Goal: Task Accomplishment & Management: Manage account settings

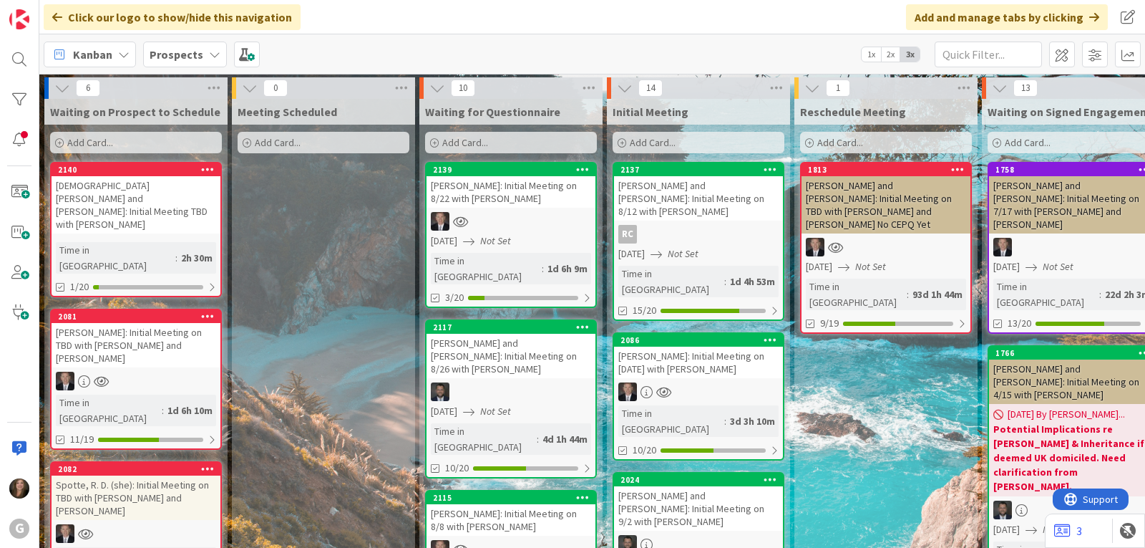
click at [160, 51] on b "Prospects" at bounding box center [177, 54] width 54 height 14
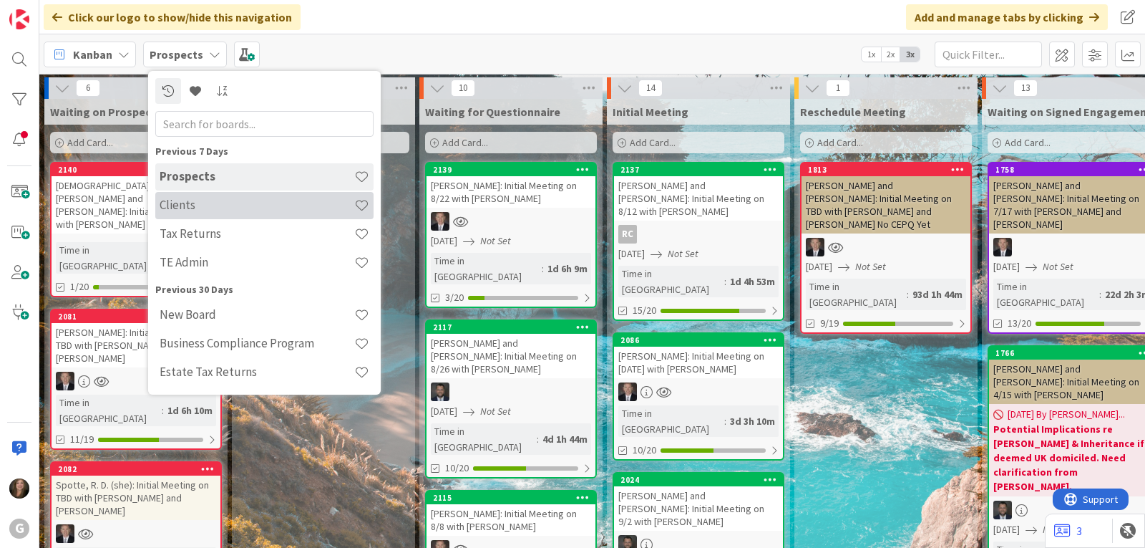
click at [174, 204] on h4 "Clients" at bounding box center [257, 205] width 195 height 14
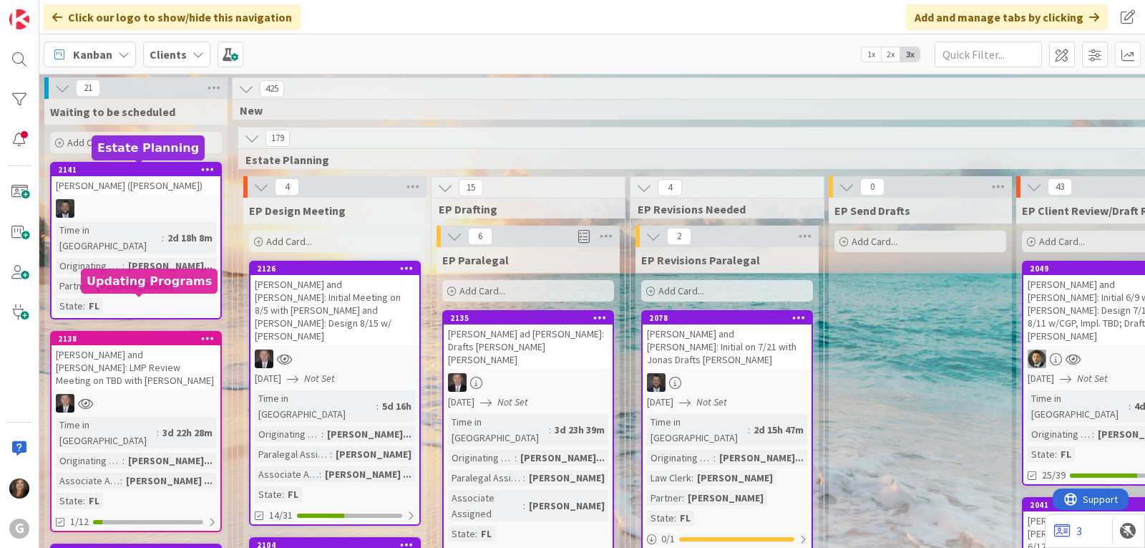
click at [162, 345] on div "[PERSON_NAME] and [PERSON_NAME]: LMP Review Meeting on TBD with [PERSON_NAME]" at bounding box center [136, 367] width 169 height 44
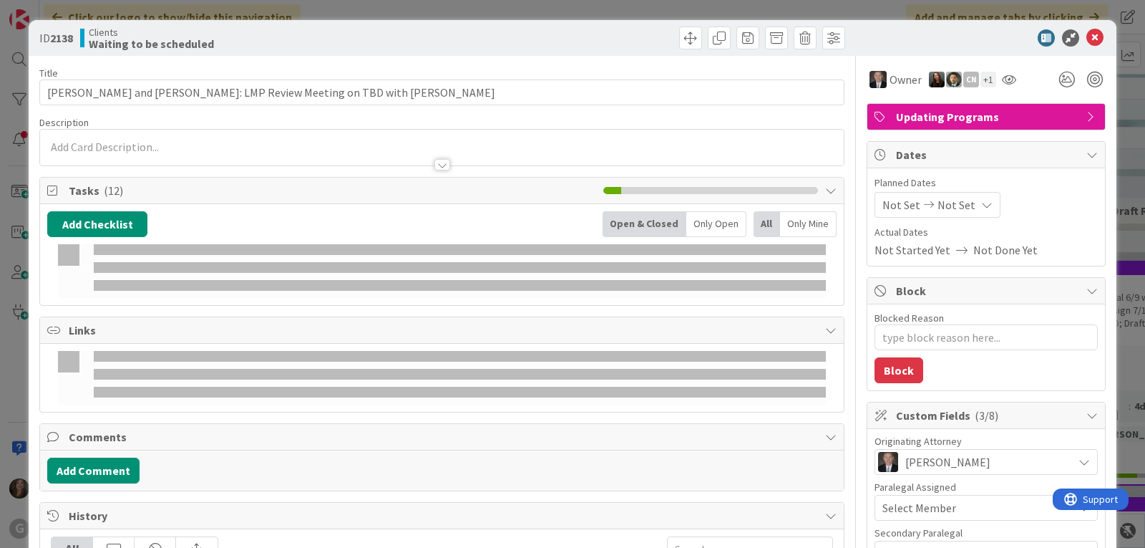
type textarea "x"
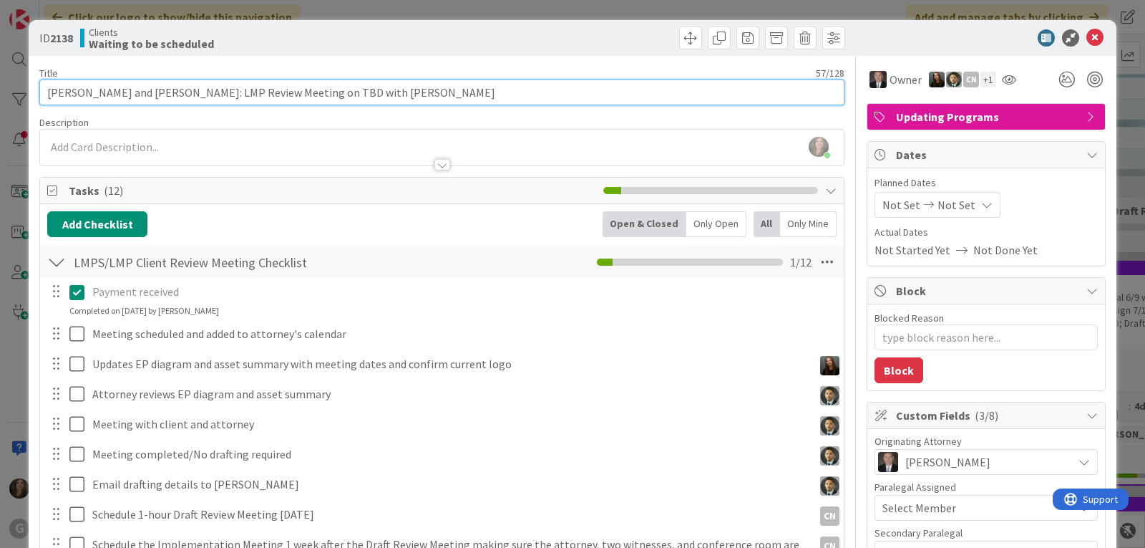
drag, startPoint x: 283, startPoint y: 89, endPoint x: 264, endPoint y: 89, distance: 18.6
click at [264, 89] on input "[PERSON_NAME] and [PERSON_NAME]: LMP Review Meeting on TBD with [PERSON_NAME]" at bounding box center [441, 92] width 805 height 26
type input "[PERSON_NAME] and [PERSON_NAME]: LMP Review Meeting on 8/ with [PERSON_NAME]"
type textarea "x"
type input "[PERSON_NAME] and [PERSON_NAME]: LMP Review Meeting on 8/2 with [PERSON_NAME]"
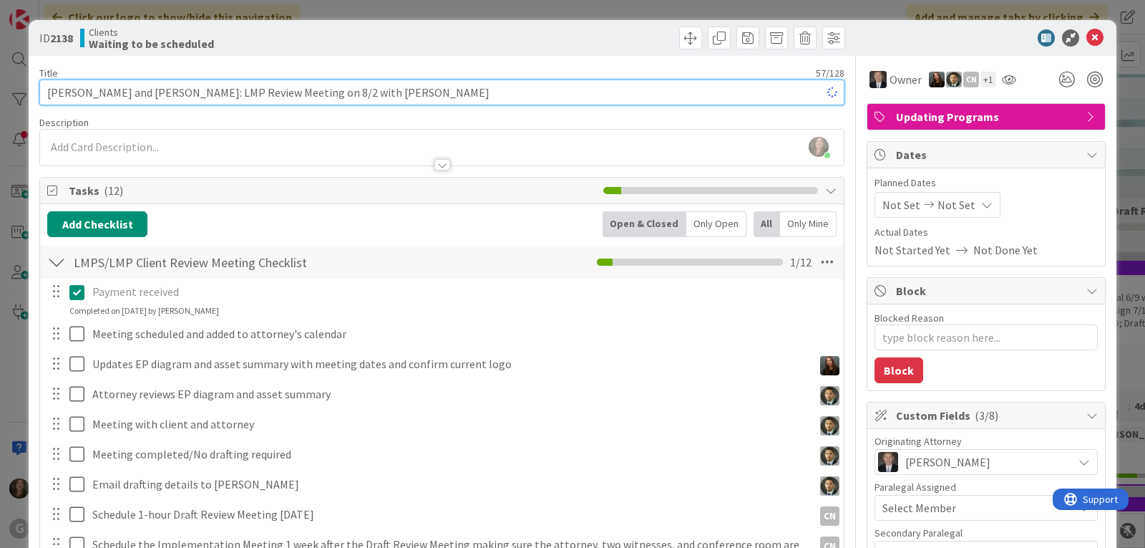
type textarea "x"
type input "[PERSON_NAME] and [PERSON_NAME]: LMP Review Meeting on 8/28 with [PERSON_NAME]"
type textarea "x"
type input "[PERSON_NAME] and [PERSON_NAME]: LMP Review Meeting on 8/28 with [PERSON_NAME]"
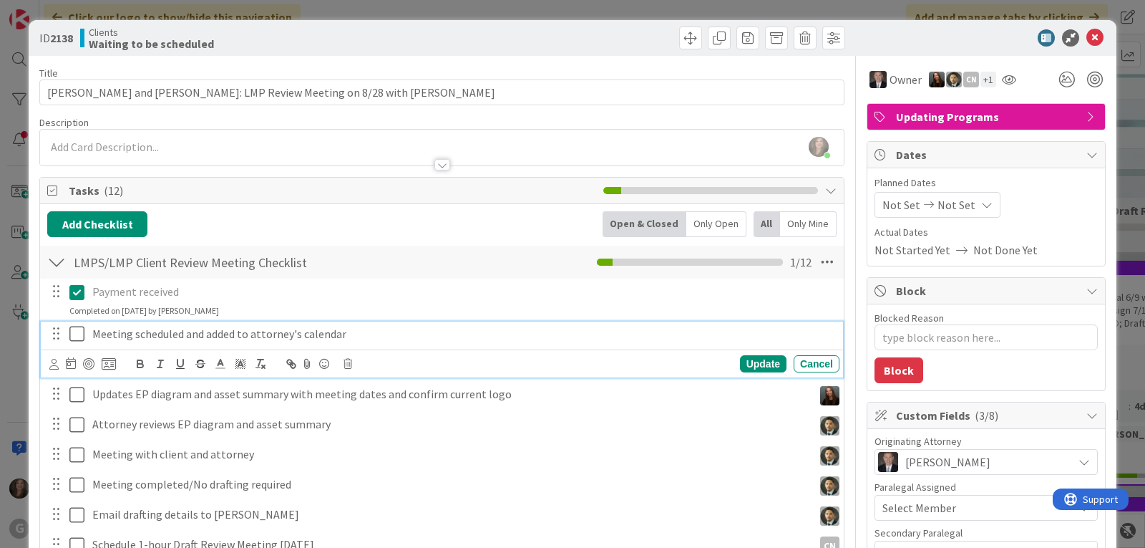
click at [75, 337] on icon at bounding box center [79, 333] width 21 height 17
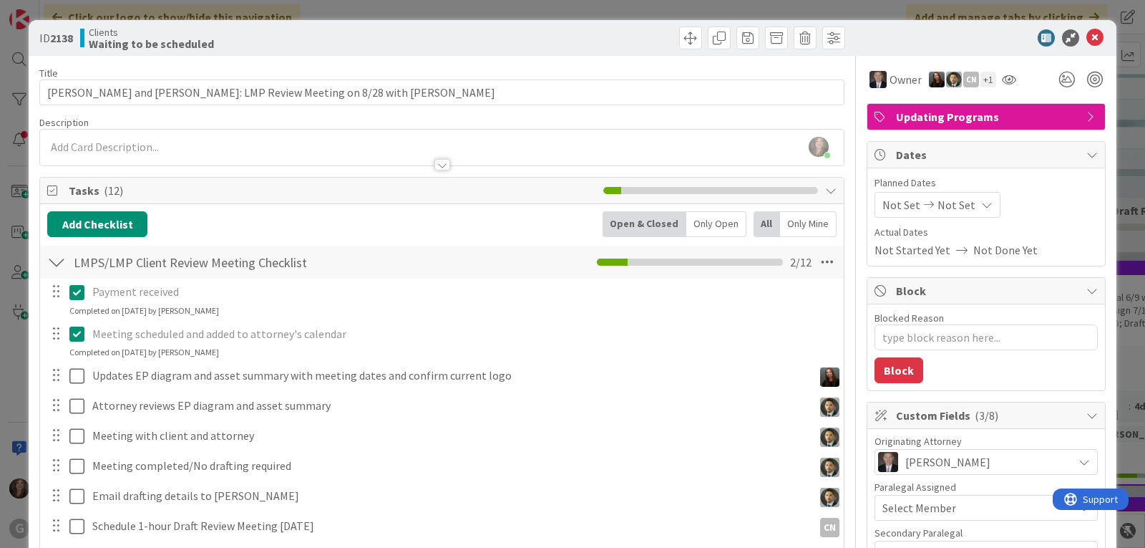
type textarea "x"
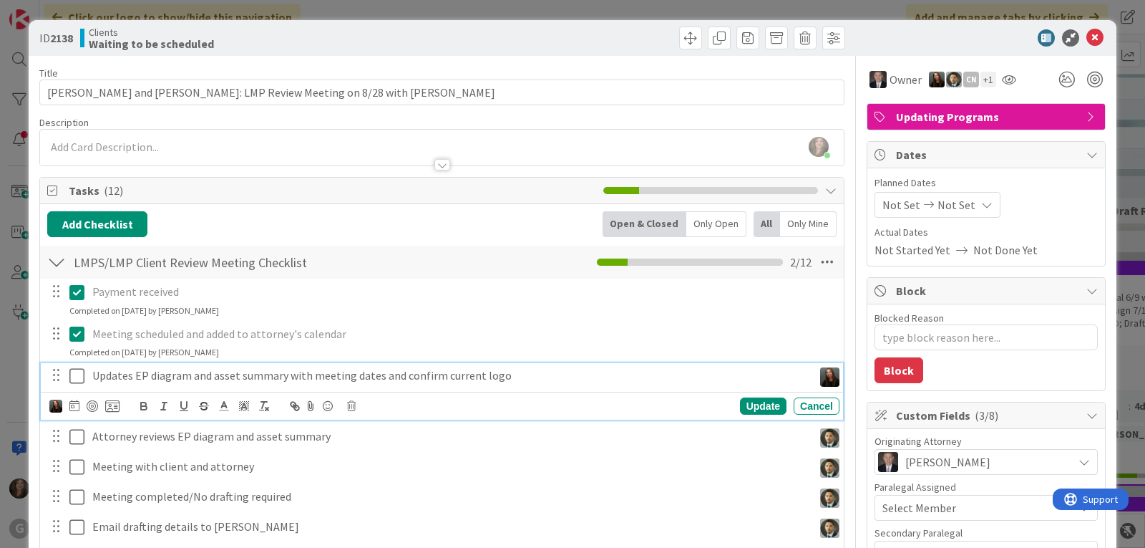
click at [225, 378] on p "Updates EP diagram and asset summary with meeting dates and confirm current logo" at bounding box center [449, 375] width 715 height 16
click at [74, 406] on icon at bounding box center [74, 404] width 10 height 11
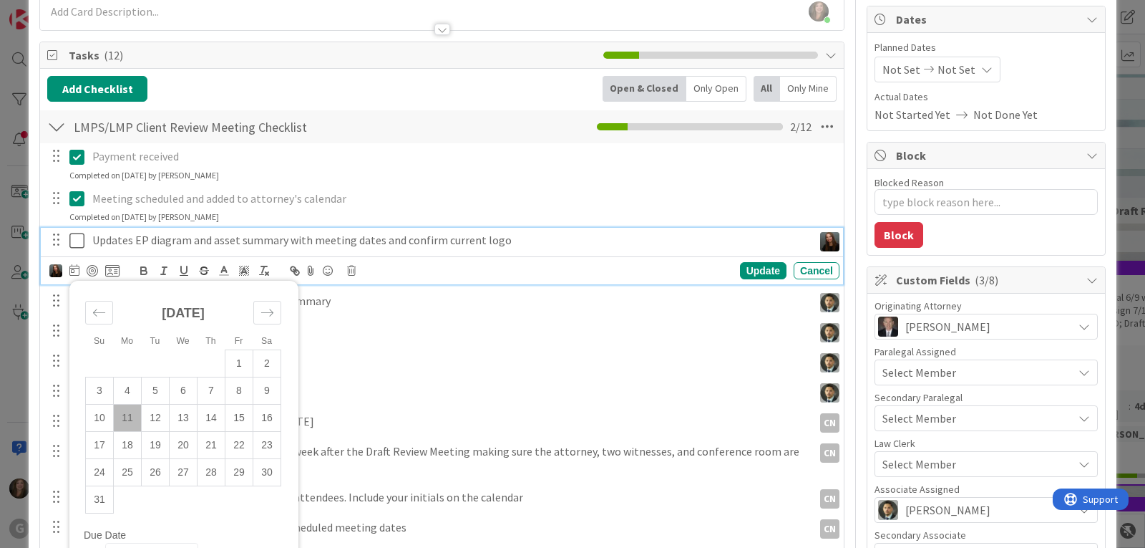
scroll to position [143, 0]
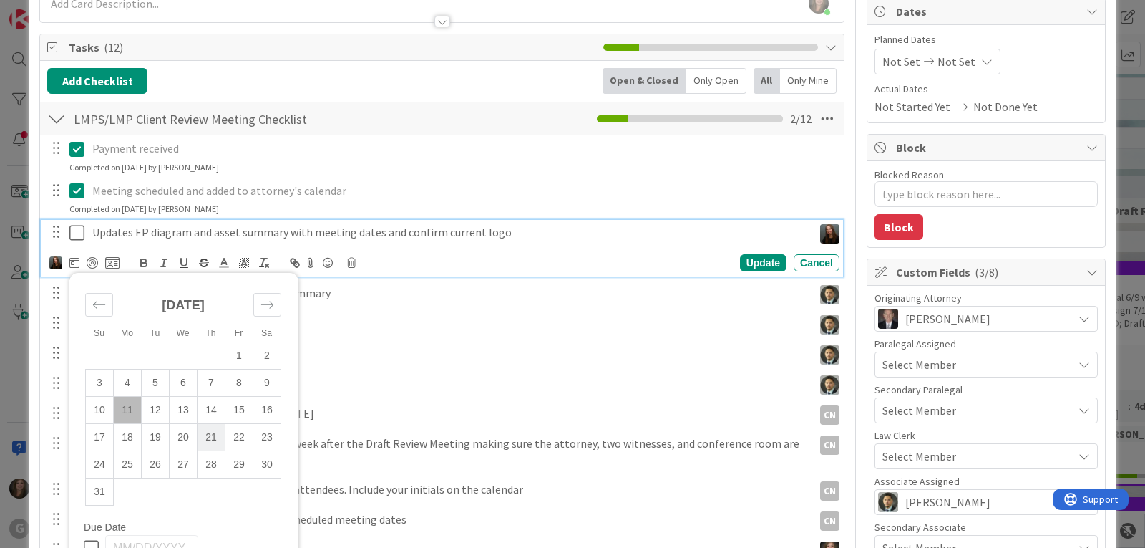
click at [205, 435] on td "21" at bounding box center [212, 437] width 28 height 27
type input "[DATE]"
type textarea "x"
click at [752, 258] on div "Update" at bounding box center [763, 262] width 47 height 17
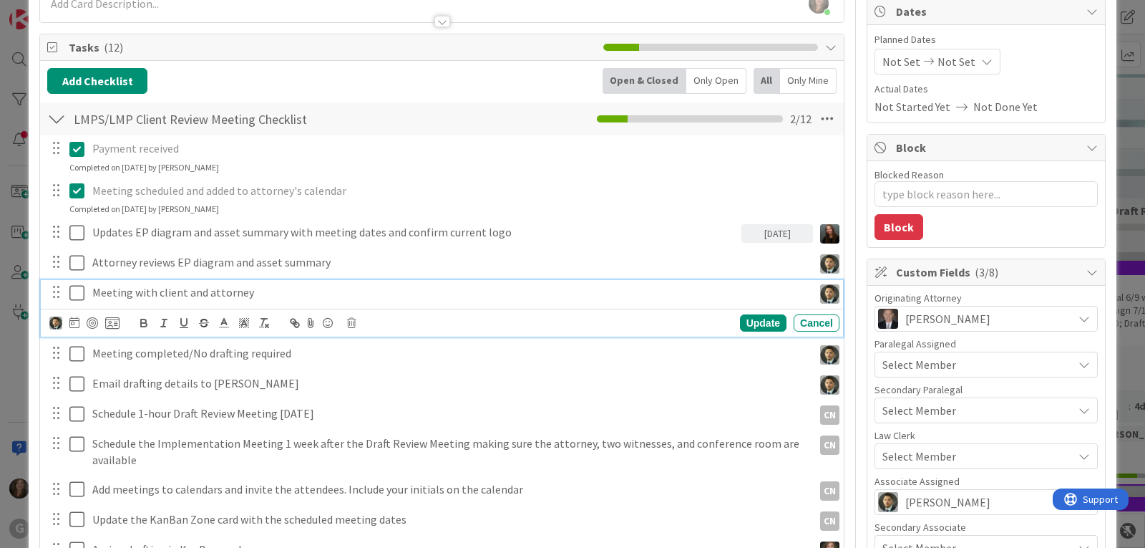
click at [173, 292] on p "Meeting with client and attorney" at bounding box center [449, 292] width 715 height 16
click at [72, 321] on icon at bounding box center [74, 321] width 10 height 11
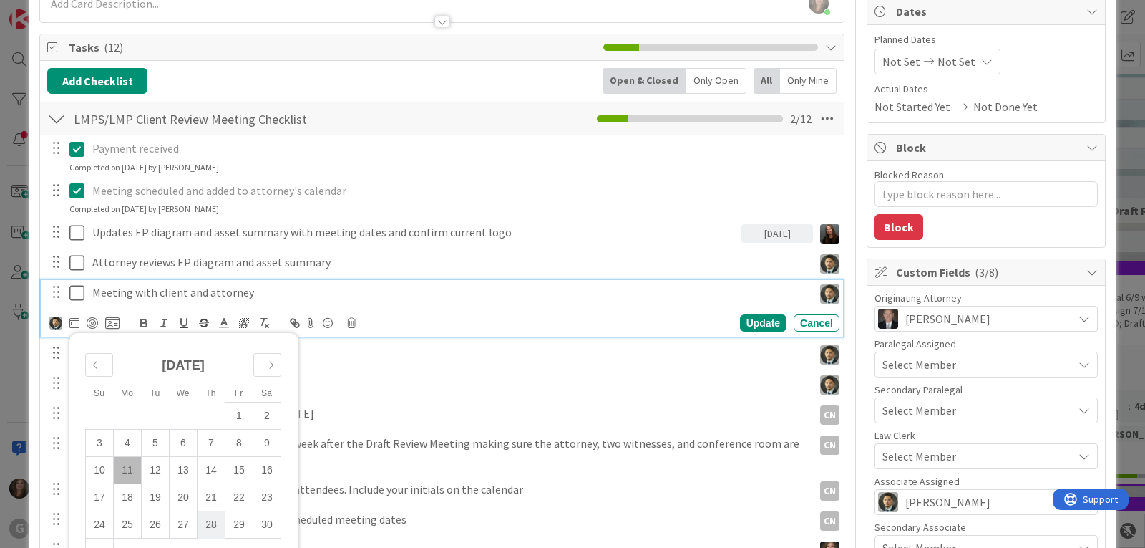
click at [210, 528] on td "28" at bounding box center [212, 524] width 28 height 27
type input "[DATE]"
type textarea "x"
click at [754, 325] on div "Update" at bounding box center [763, 322] width 47 height 17
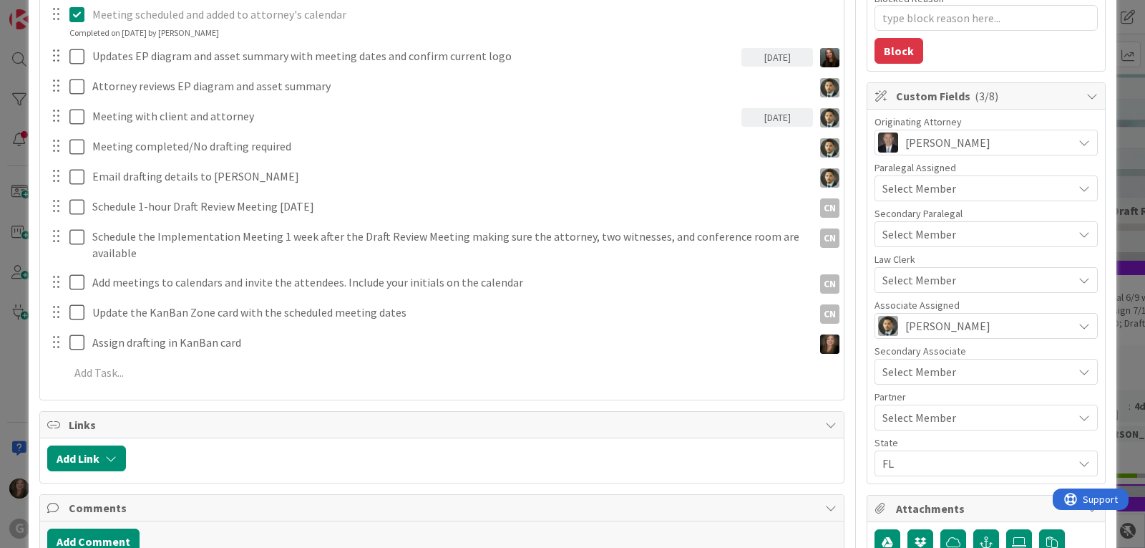
scroll to position [358, 0]
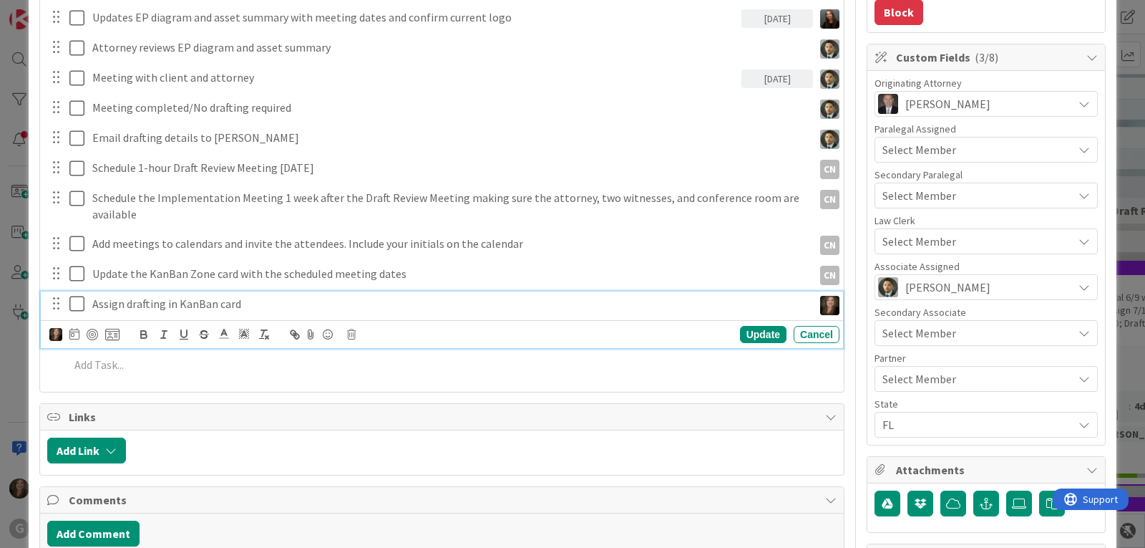
click at [137, 301] on p "Assign drafting in KanBan card" at bounding box center [449, 304] width 715 height 16
click at [72, 334] on icon at bounding box center [74, 333] width 10 height 11
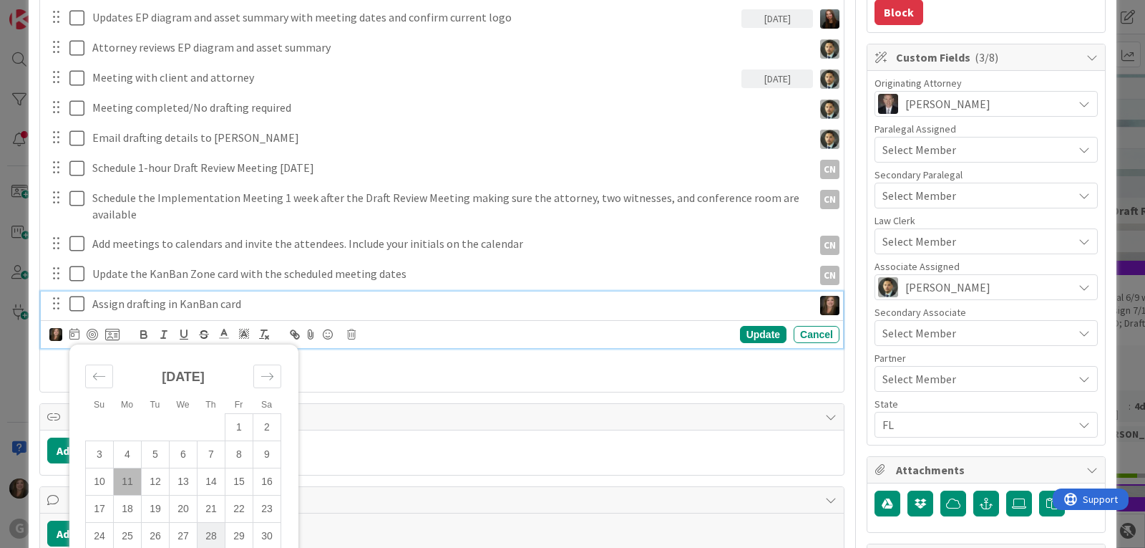
click at [210, 533] on td "28" at bounding box center [212, 535] width 28 height 27
type input "[DATE]"
click at [760, 335] on div "Update" at bounding box center [763, 334] width 47 height 17
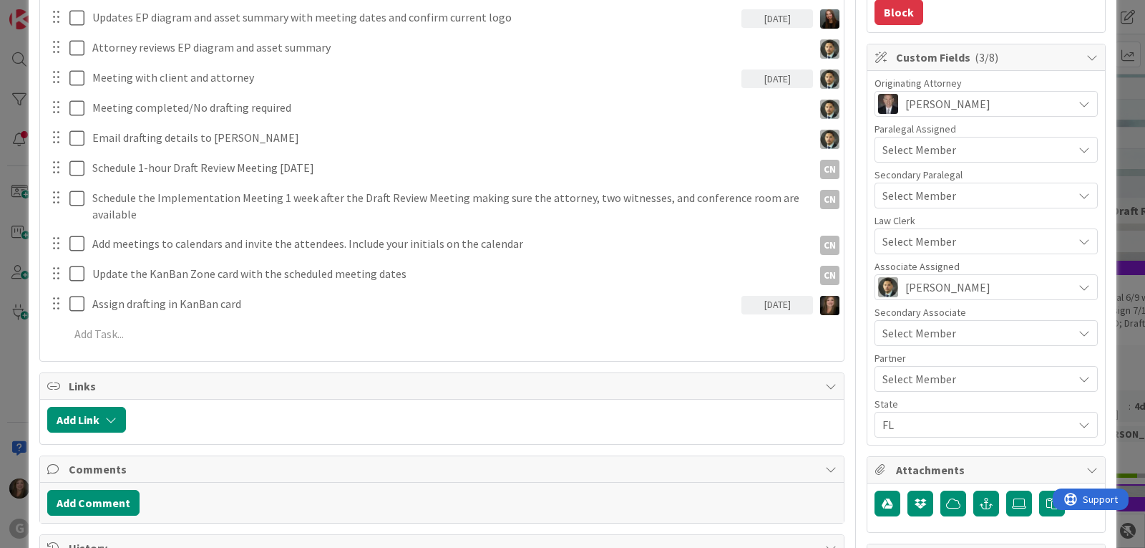
click at [987, 152] on div "Select Member" at bounding box center [978, 149] width 190 height 17
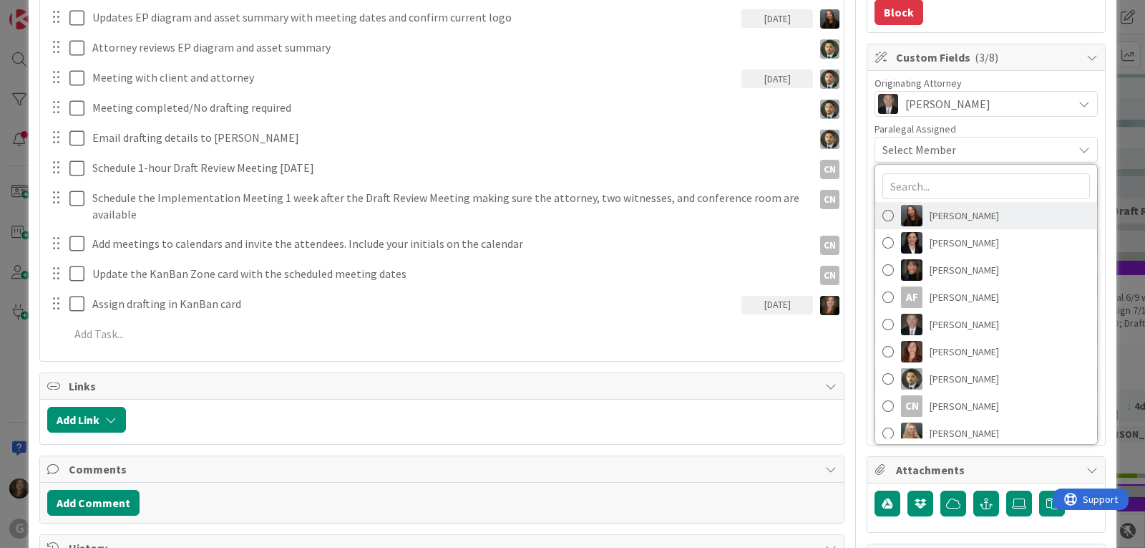
click at [960, 217] on span "[PERSON_NAME]" at bounding box center [964, 215] width 69 height 21
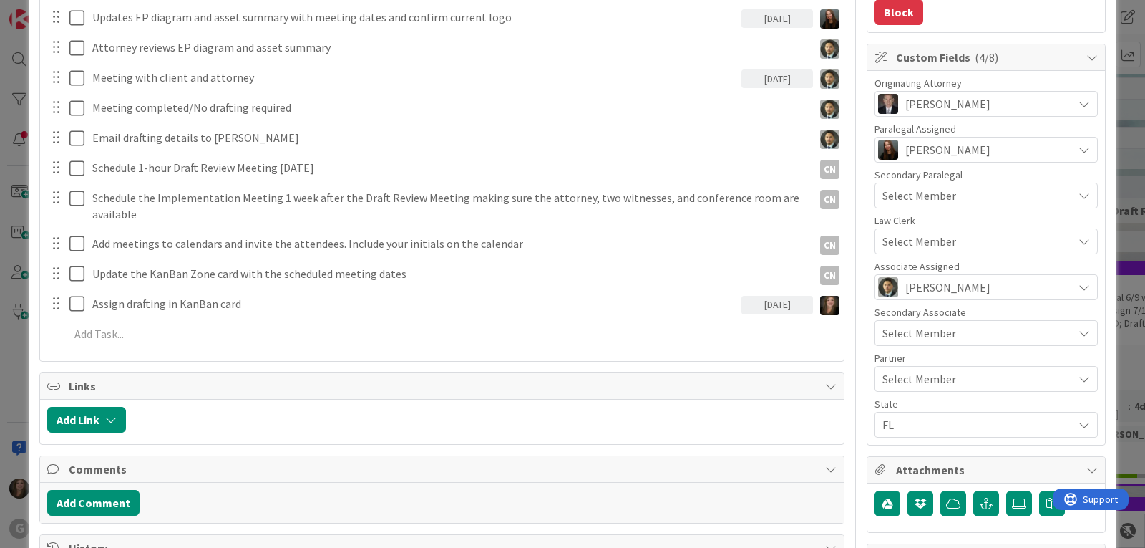
type textarea "x"
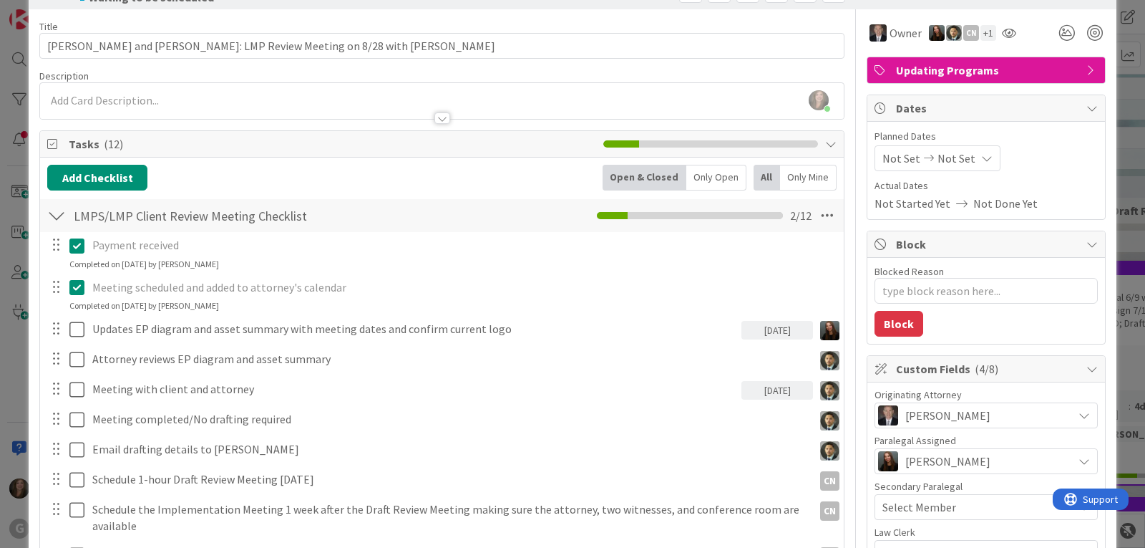
scroll to position [0, 0]
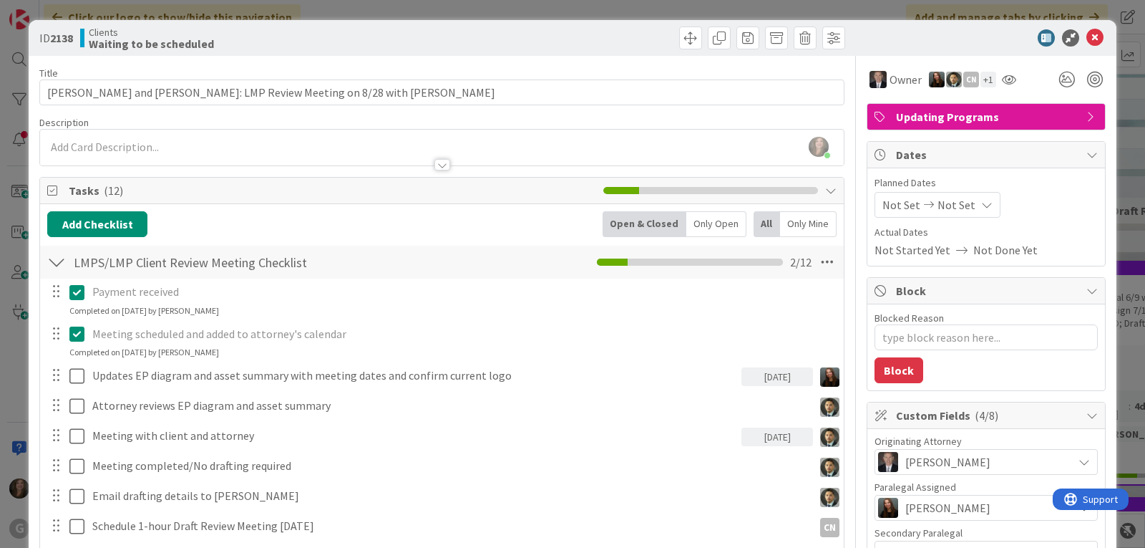
click at [883, 203] on span "Not Set" at bounding box center [902, 204] width 38 height 17
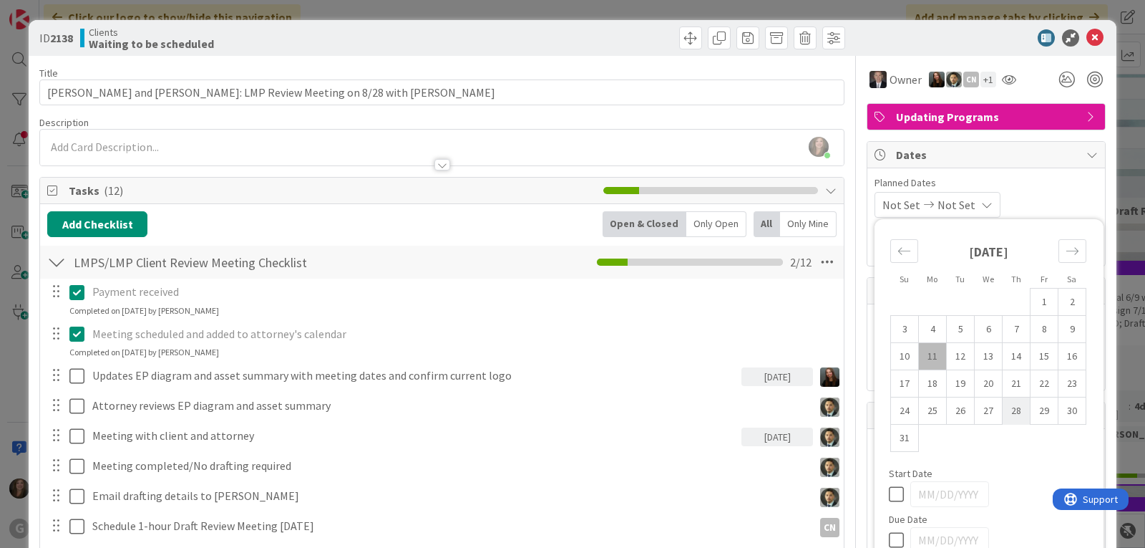
click at [1005, 409] on td "28" at bounding box center [1017, 410] width 28 height 27
type input "[DATE]"
click at [1051, 194] on div "[DATE] Not Set Su Mo Tu We Th Fr Sa [DATE] 1 2 3 4 5 6 7 8 9 10 11 12 13 14 15 …" at bounding box center [986, 205] width 223 height 26
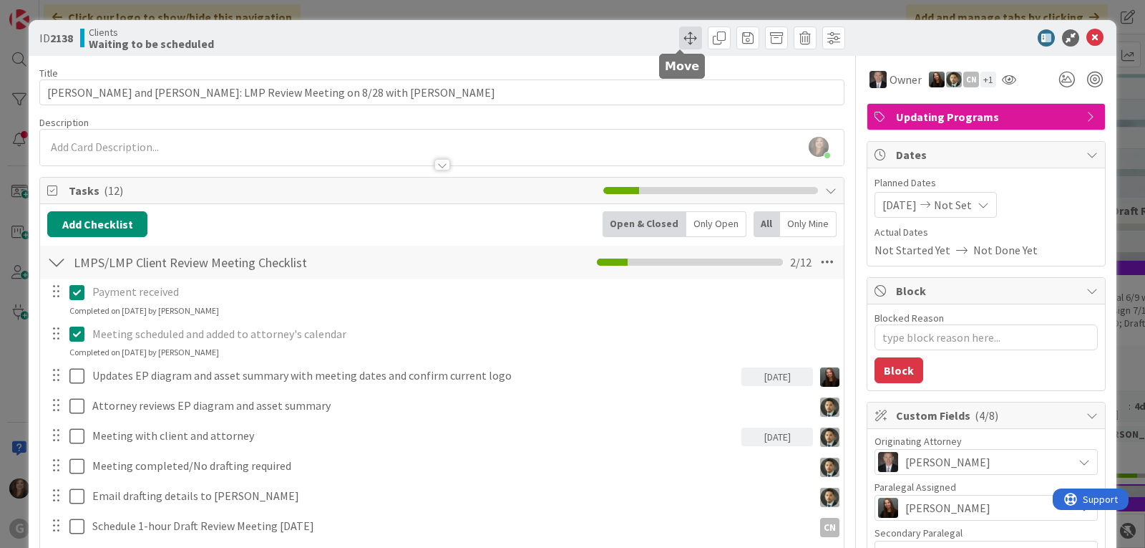
click at [679, 37] on span at bounding box center [690, 37] width 23 height 23
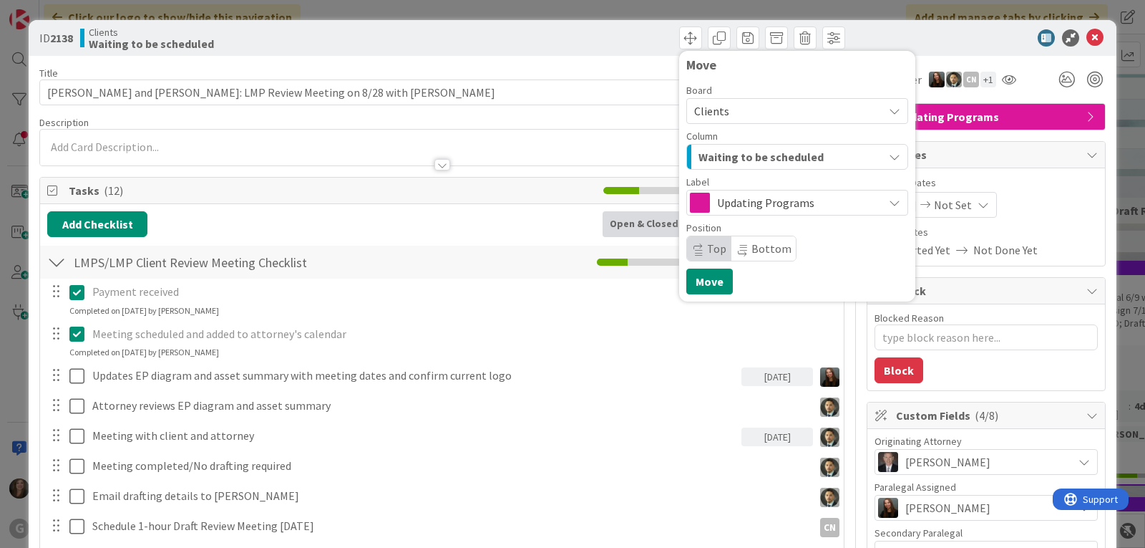
click at [876, 156] on button "Waiting to be scheduled" at bounding box center [797, 157] width 222 height 26
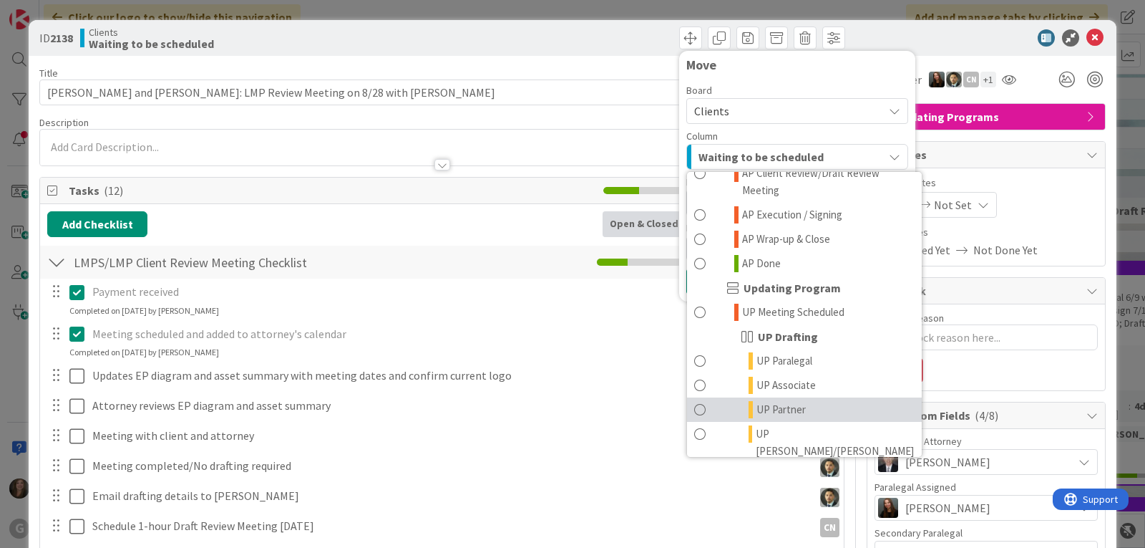
scroll to position [931, 0]
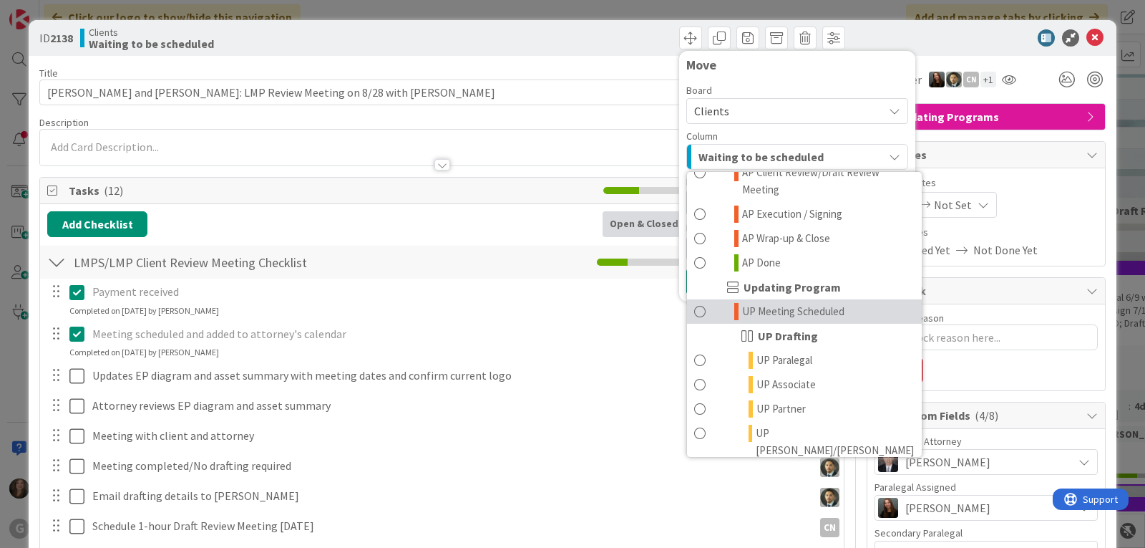
click at [731, 299] on link "UP Meeting Scheduled" at bounding box center [804, 311] width 235 height 24
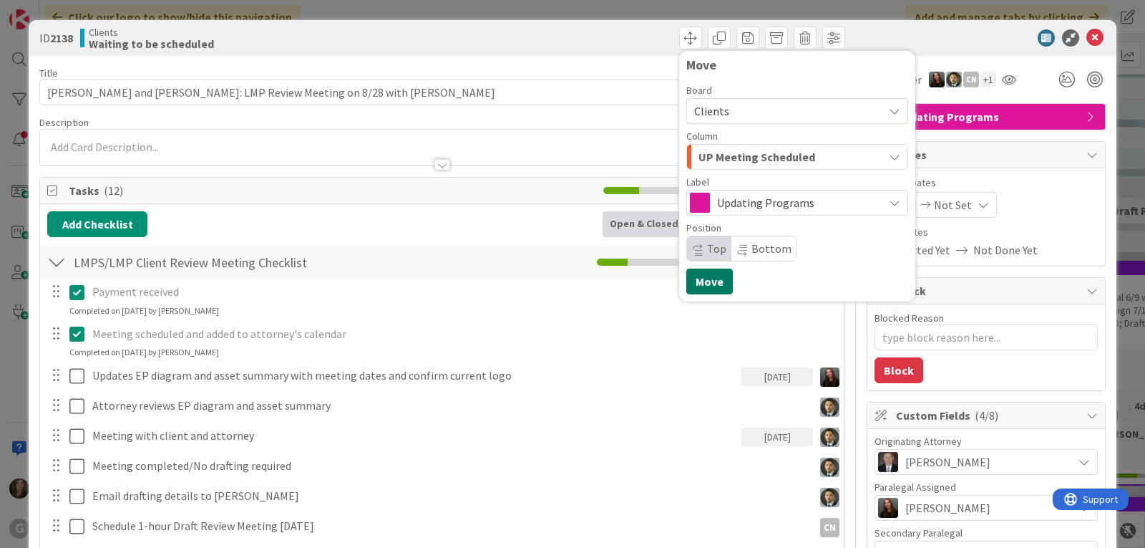
click at [699, 289] on button "Move" at bounding box center [709, 281] width 47 height 26
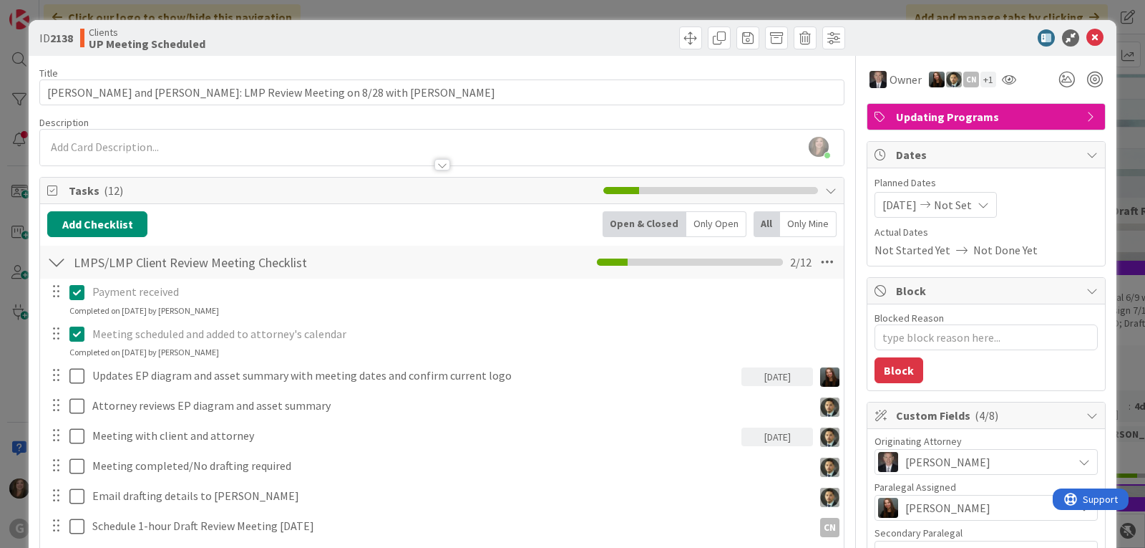
type textarea "x"
click at [1087, 37] on icon at bounding box center [1095, 37] width 17 height 17
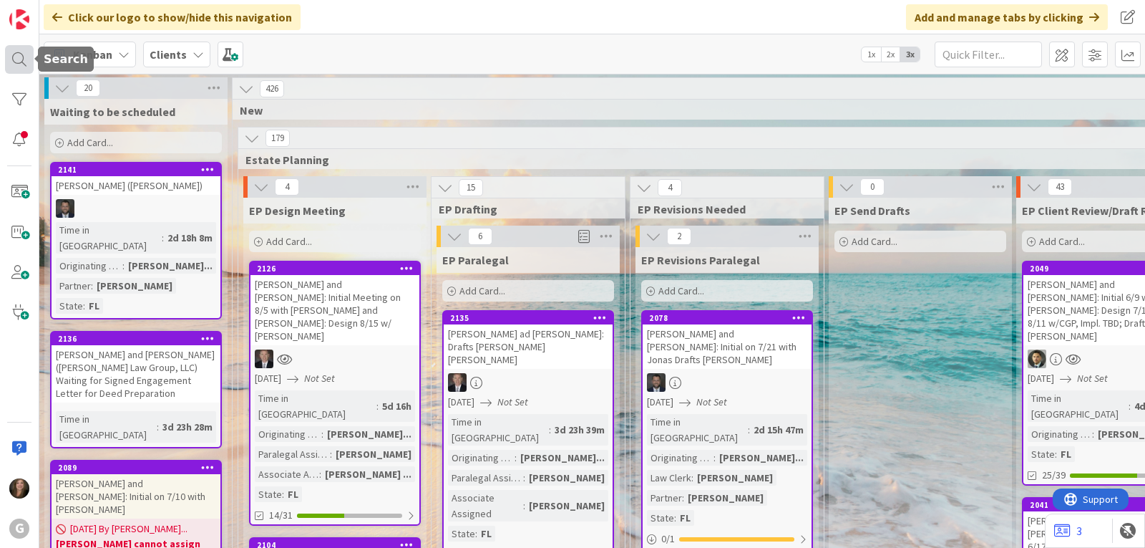
click at [11, 52] on div at bounding box center [19, 59] width 29 height 29
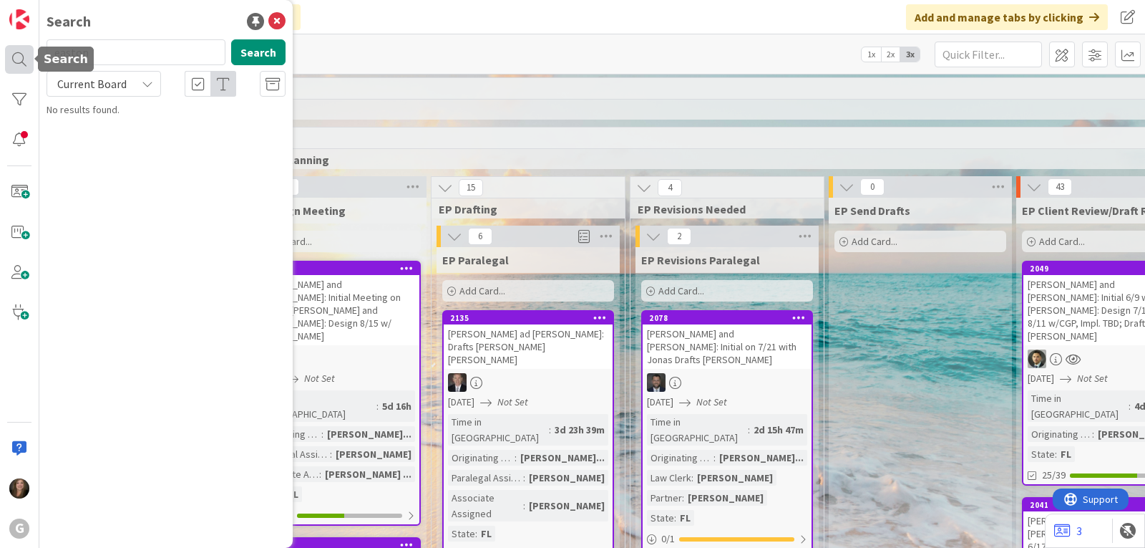
drag, startPoint x: 106, startPoint y: 51, endPoint x: 32, endPoint y: 51, distance: 73.7
click at [32, 51] on div "G Search easton Search Current Board No results found." at bounding box center [19, 274] width 39 height 548
type input "[PERSON_NAME]"
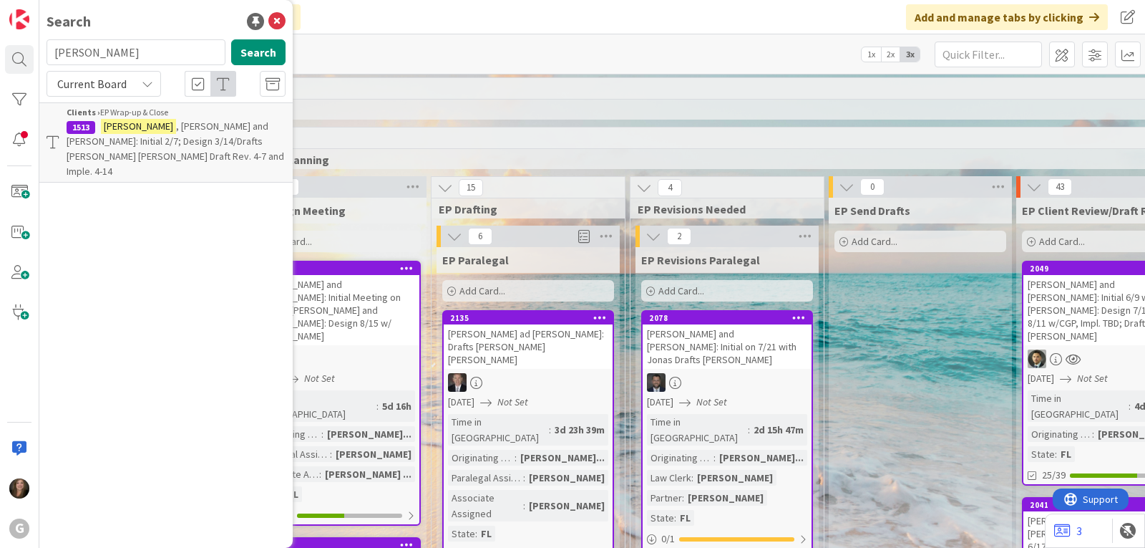
click at [130, 137] on span ", [PERSON_NAME] and [PERSON_NAME]: Initial 2/7; Design 3/14/Drafts [PERSON_NAME…" at bounding box center [176, 149] width 218 height 58
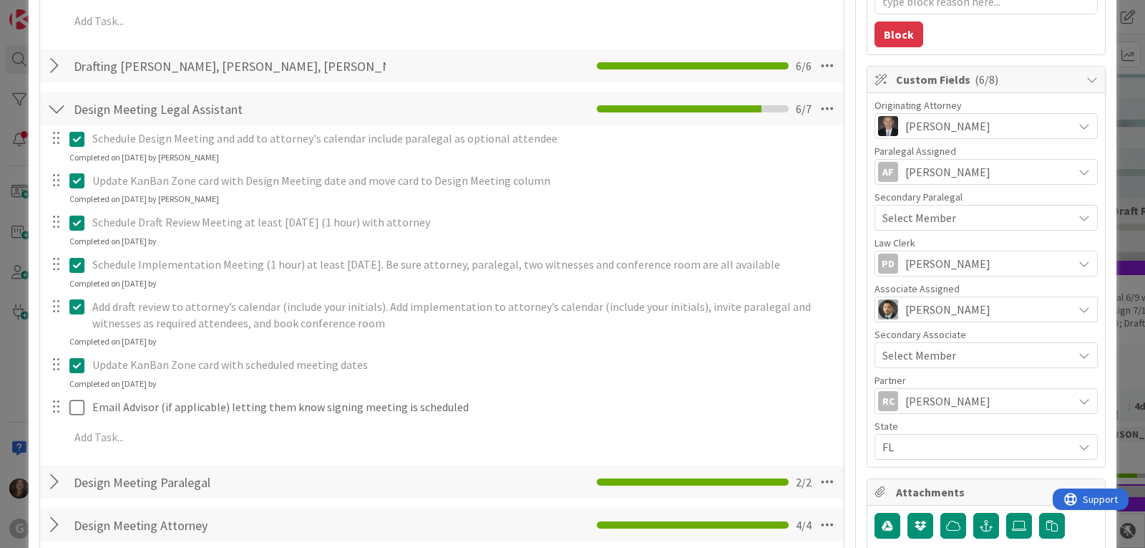
scroll to position [358, 0]
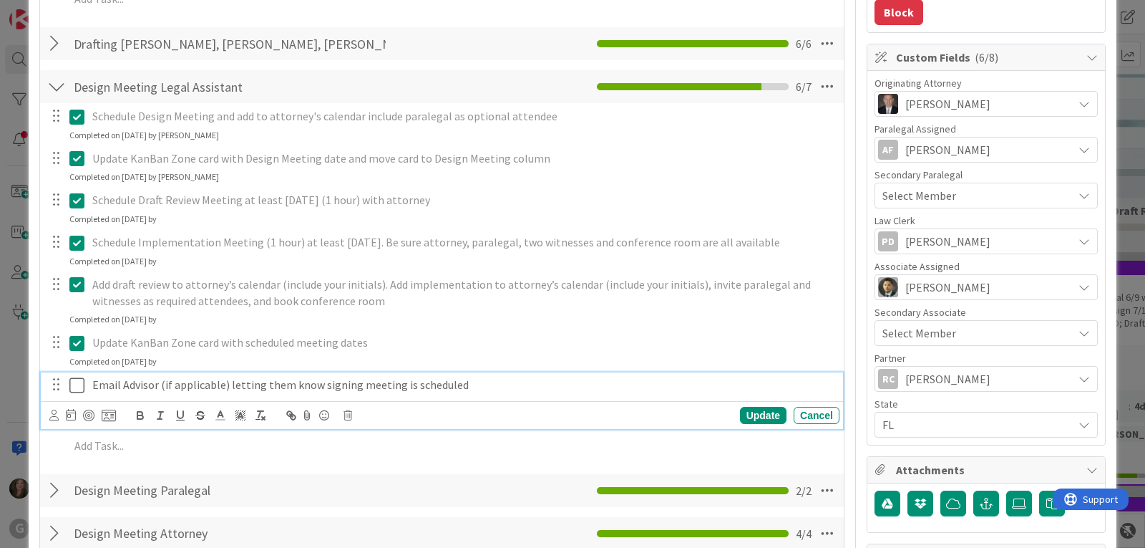
click at [259, 384] on p "Email Advisor (if applicable) letting them know signing meeting is scheduled" at bounding box center [463, 385] width 742 height 16
click at [349, 413] on icon at bounding box center [348, 415] width 9 height 10
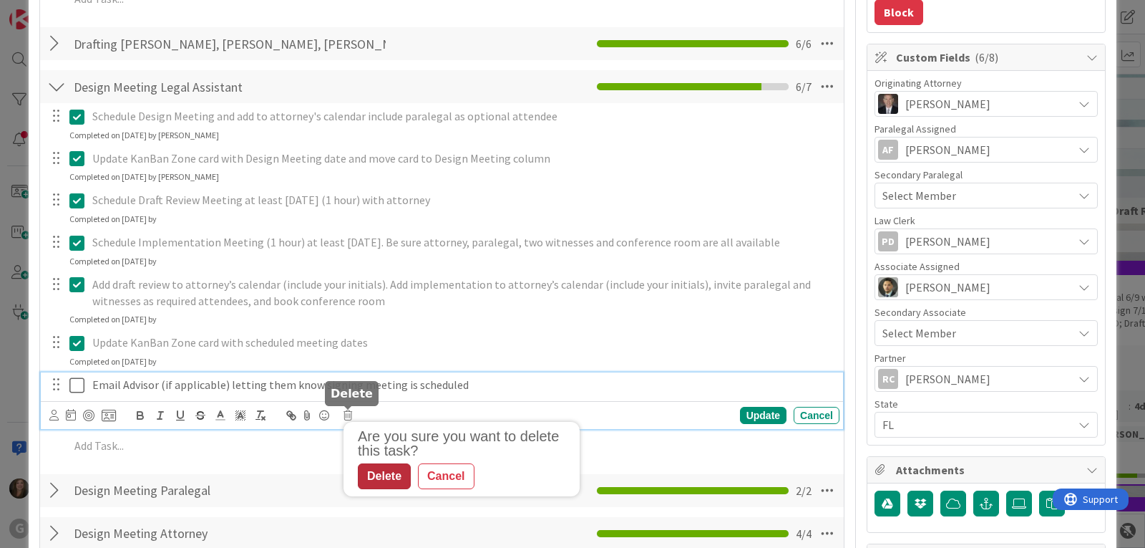
click at [377, 476] on div "Delete" at bounding box center [384, 476] width 53 height 26
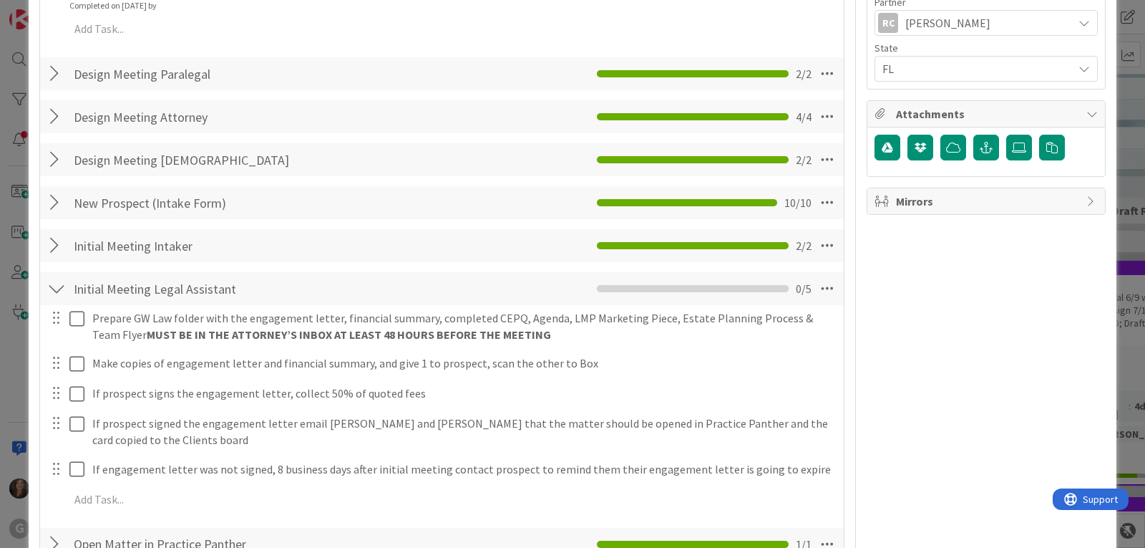
scroll to position [716, 0]
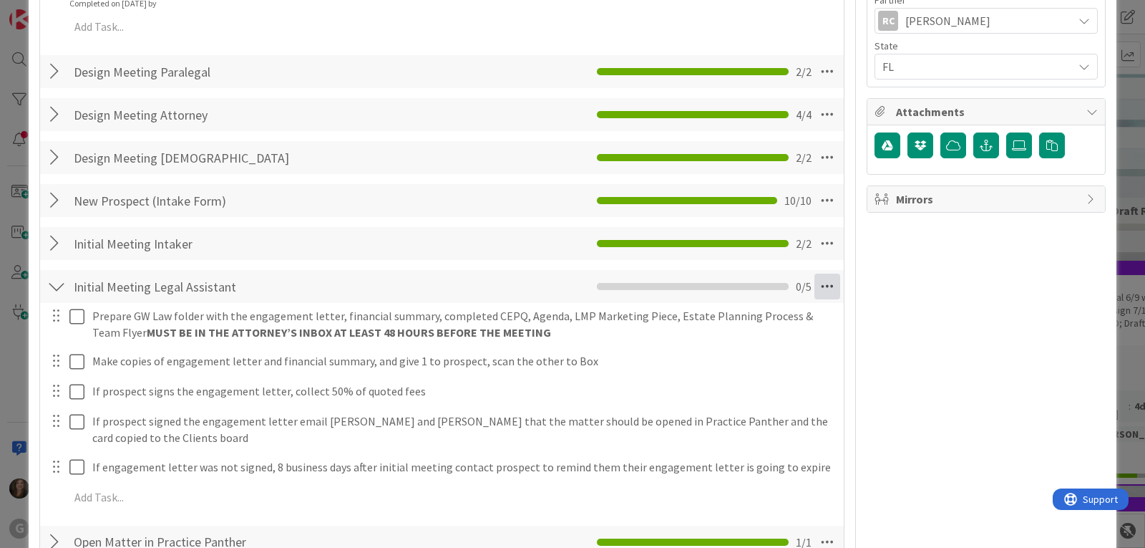
click at [818, 291] on icon at bounding box center [828, 286] width 26 height 26
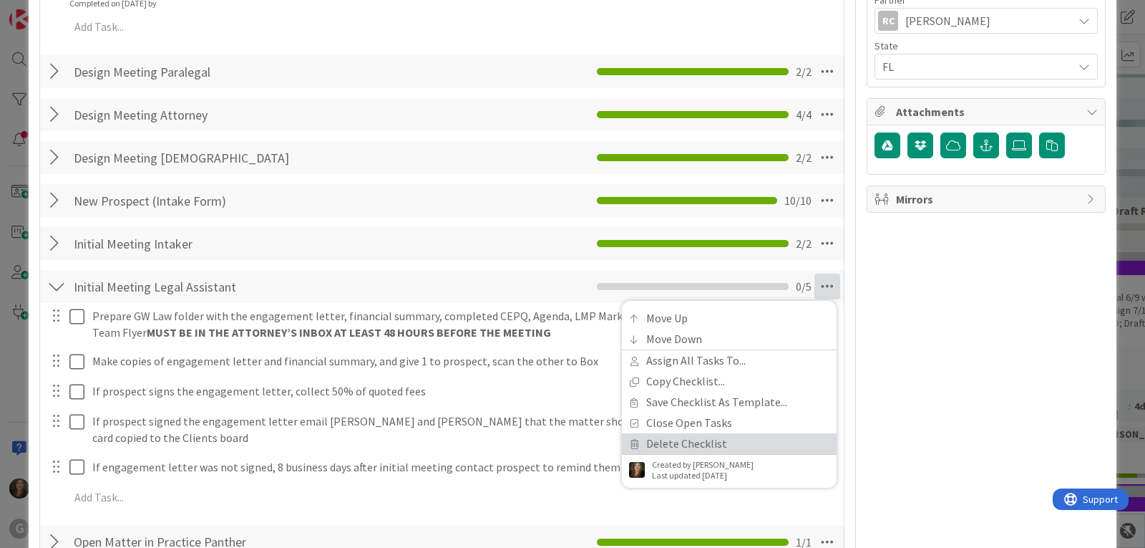
click at [698, 438] on link "Delete Checklist" at bounding box center [729, 443] width 215 height 21
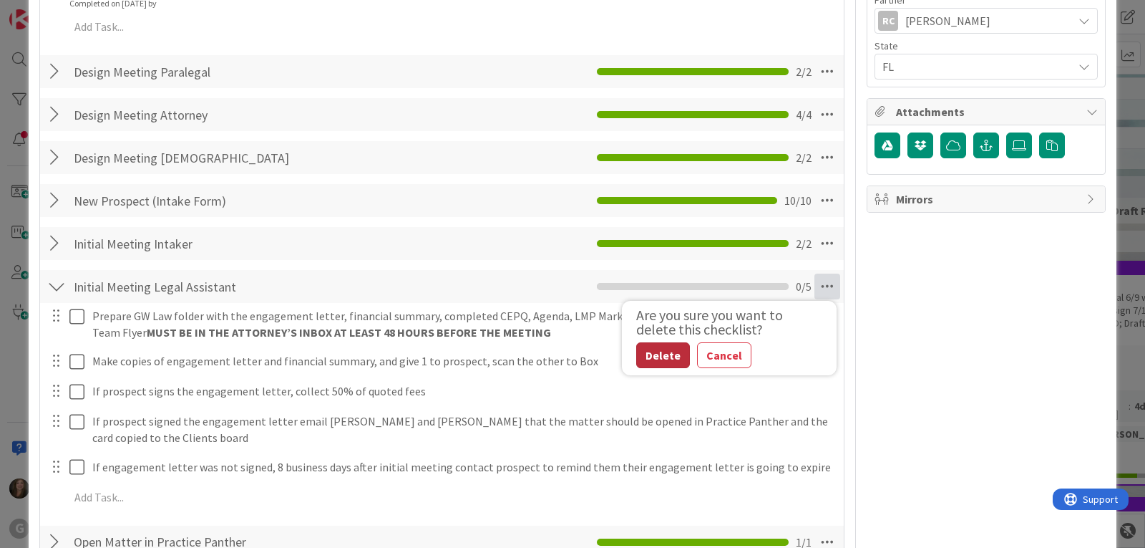
click at [658, 356] on button "Delete" at bounding box center [663, 355] width 54 height 26
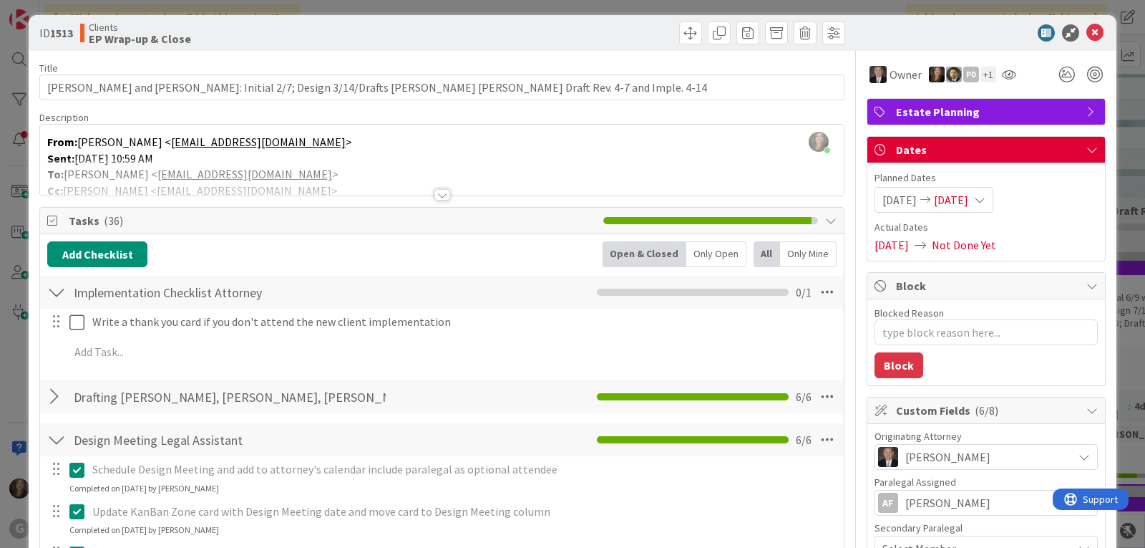
scroll to position [0, 0]
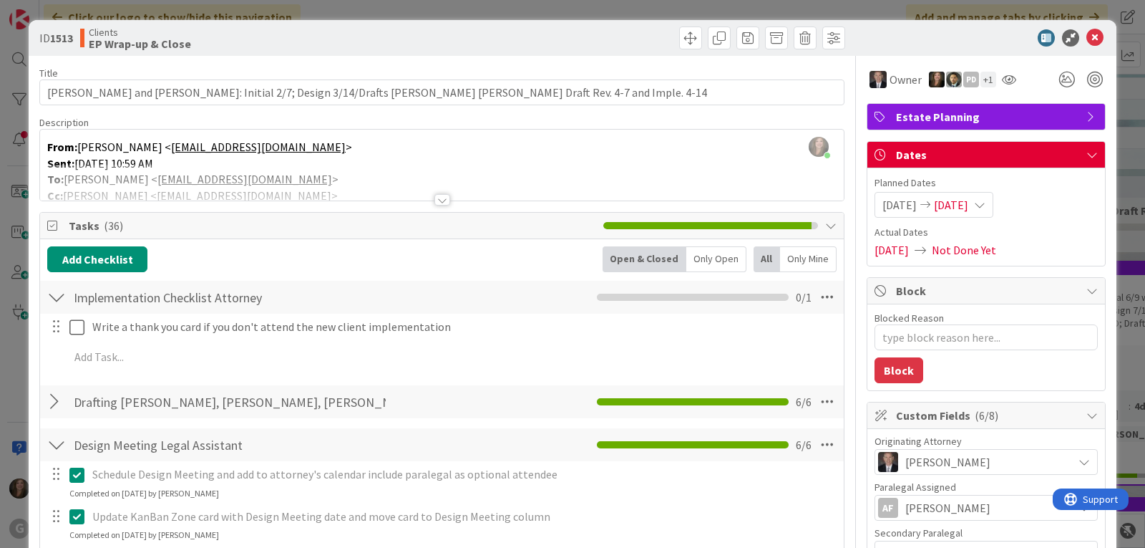
click at [437, 197] on div at bounding box center [443, 199] width 16 height 11
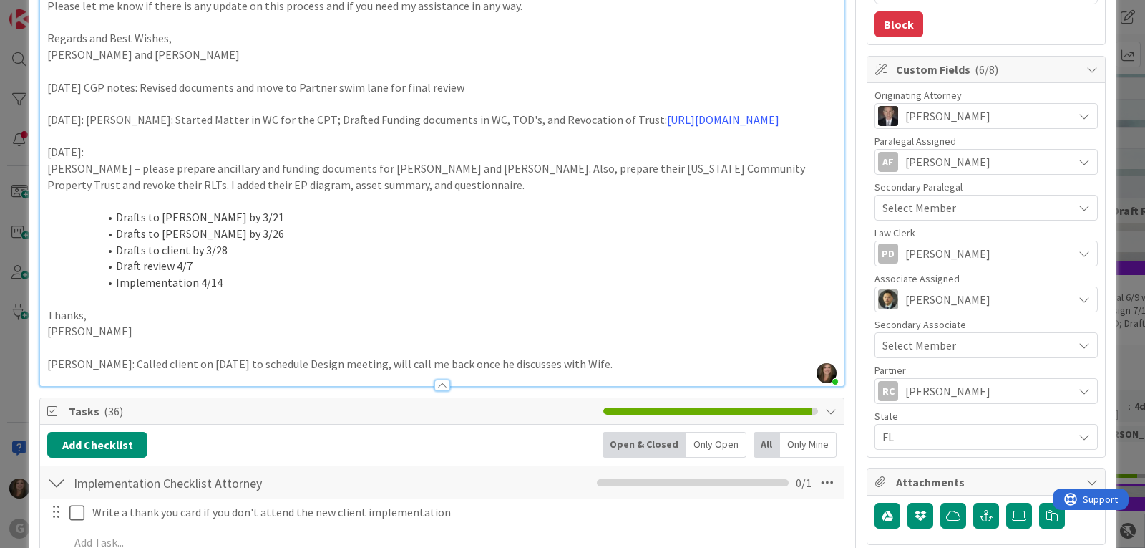
scroll to position [430, 0]
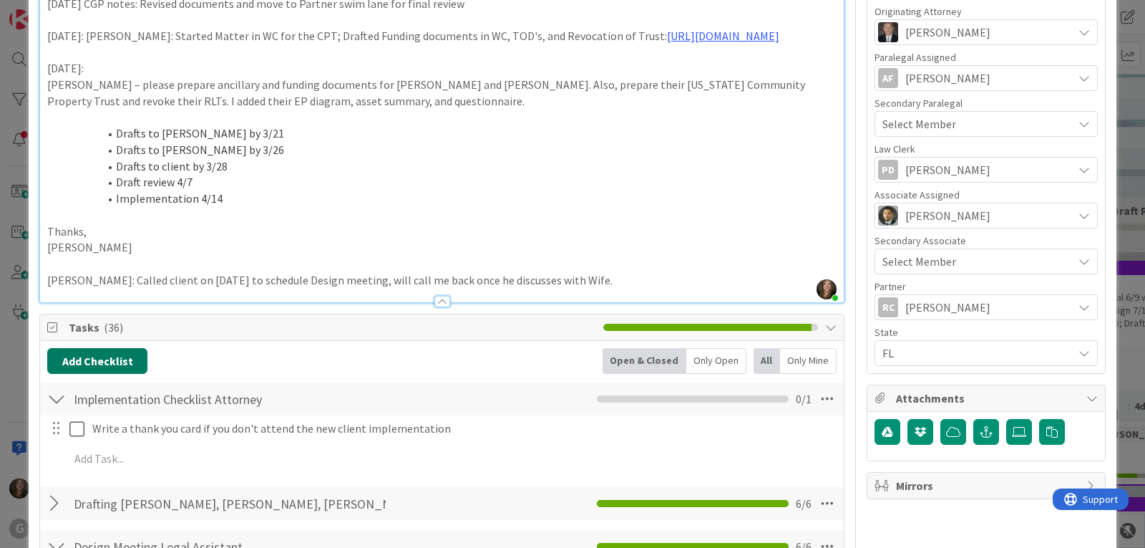
click at [86, 374] on button "Add Checklist" at bounding box center [97, 361] width 100 height 26
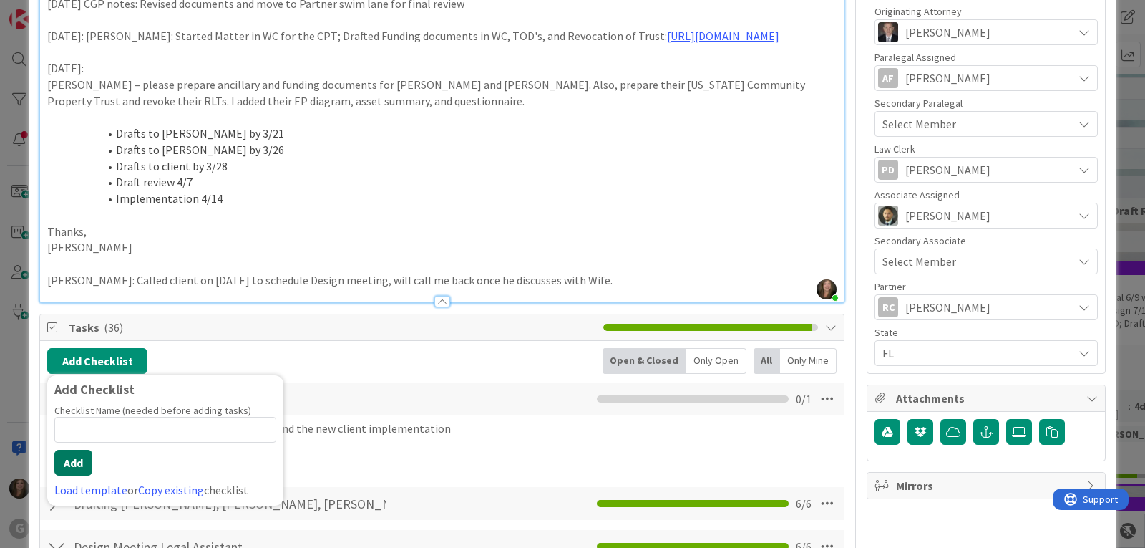
click at [84, 475] on button "Add" at bounding box center [73, 463] width 38 height 26
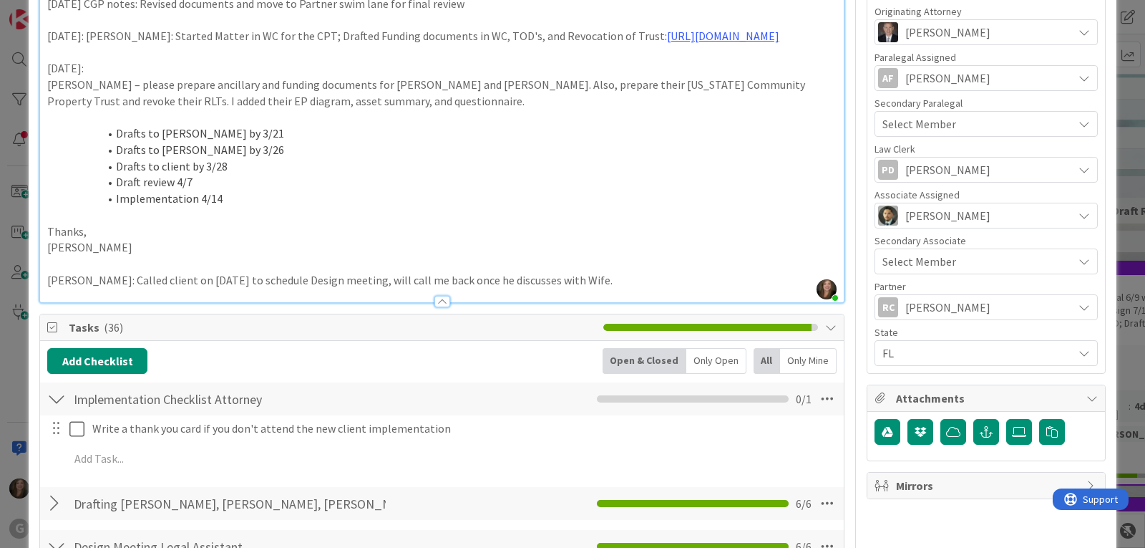
type textarea "x"
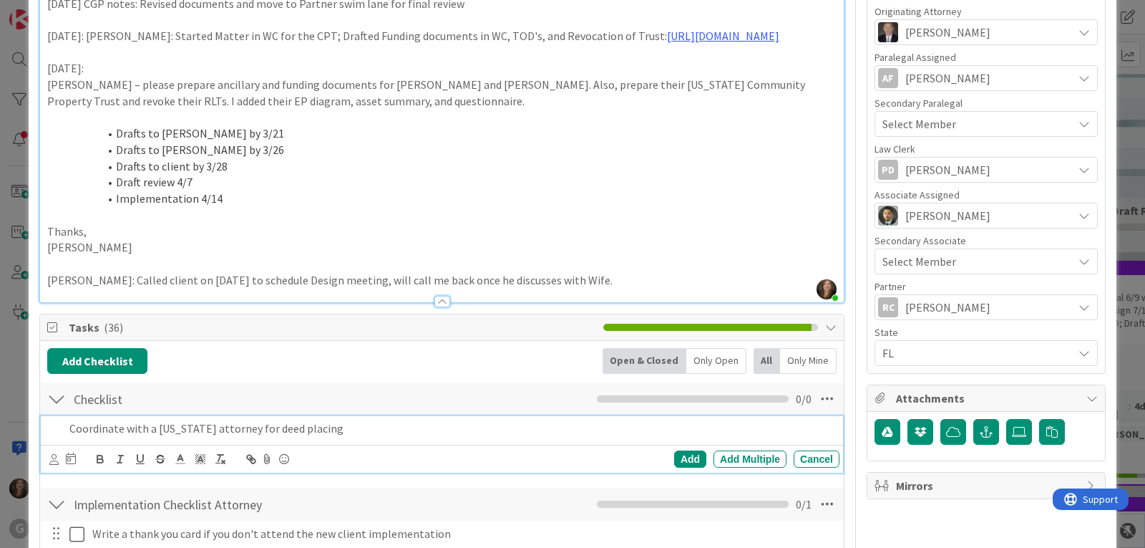
click at [310, 437] on p "Coordinate with a [US_STATE] attorney for deed placing" at bounding box center [451, 428] width 765 height 16
click at [362, 437] on p "Coordinate with a [US_STATE] attorney for deeds placing" at bounding box center [451, 428] width 765 height 16
click at [52, 465] on icon at bounding box center [53, 459] width 9 height 11
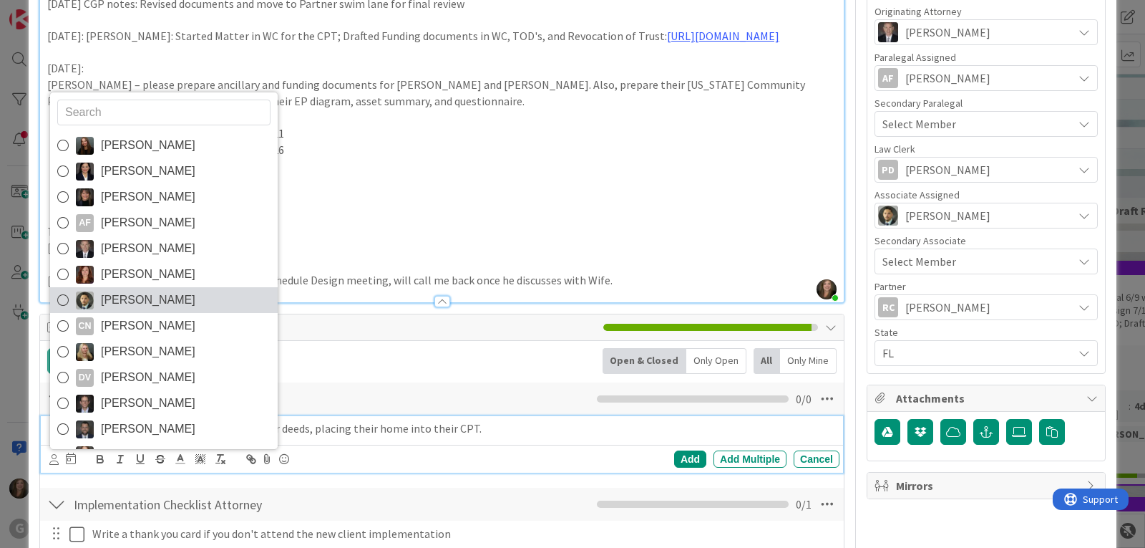
click at [144, 311] on span "[PERSON_NAME]" at bounding box center [148, 299] width 94 height 21
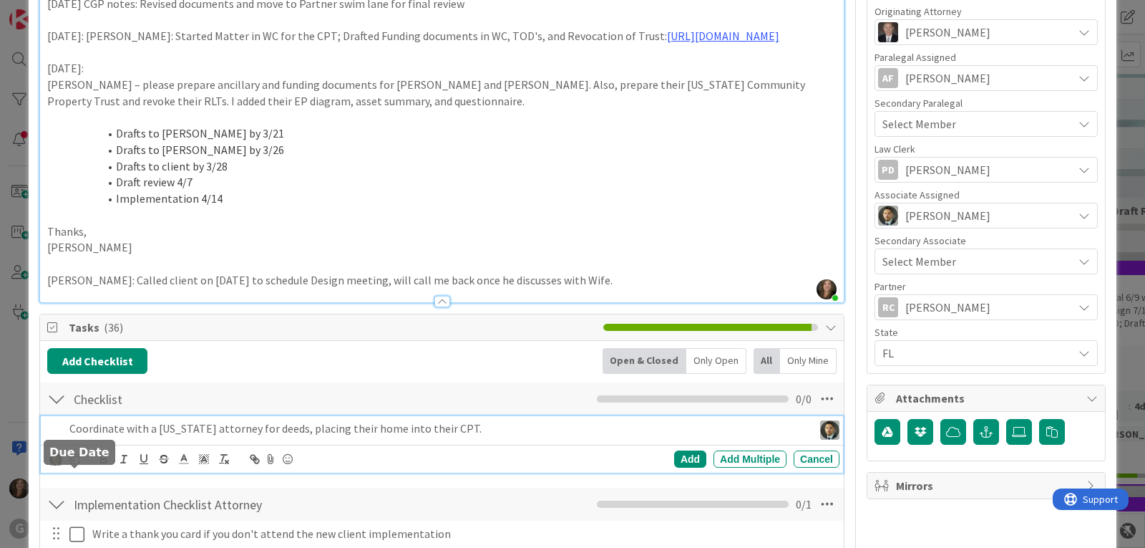
click at [74, 464] on icon at bounding box center [74, 457] width 10 height 11
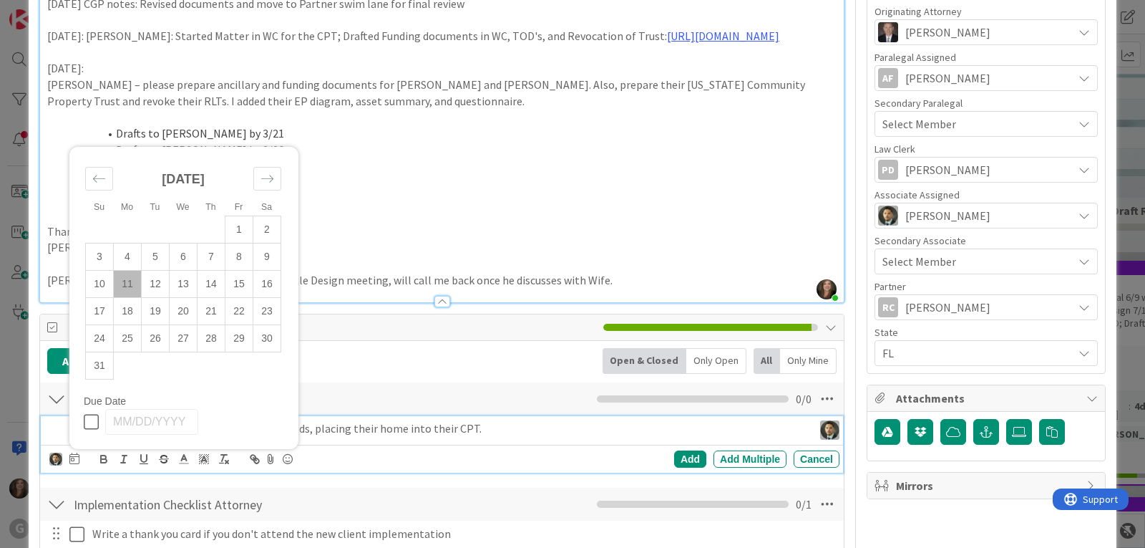
scroll to position [573, 0]
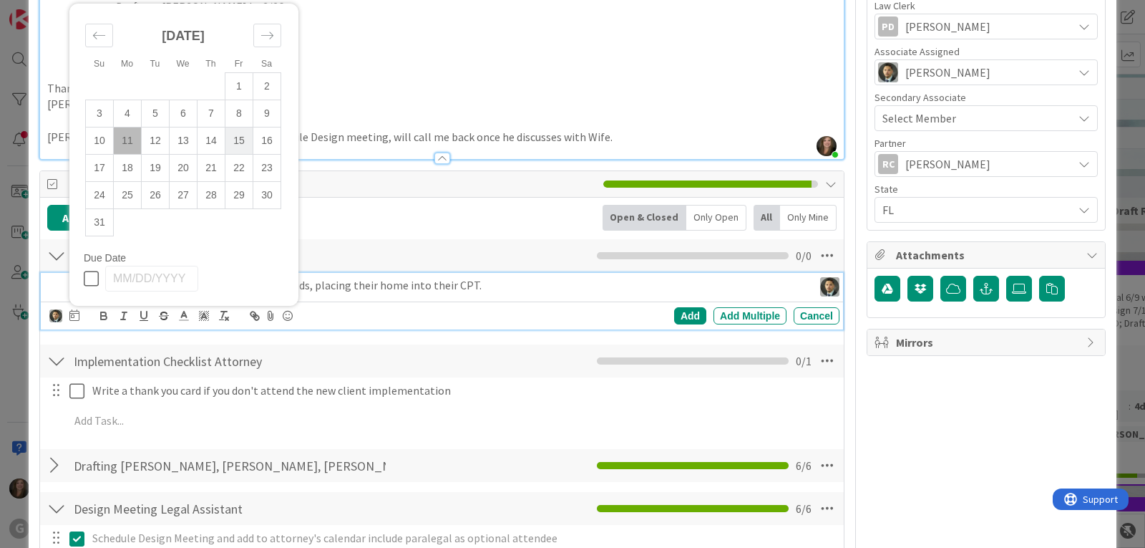
click at [234, 155] on td "15" at bounding box center [239, 140] width 28 height 27
click at [674, 324] on div "Add" at bounding box center [690, 315] width 32 height 17
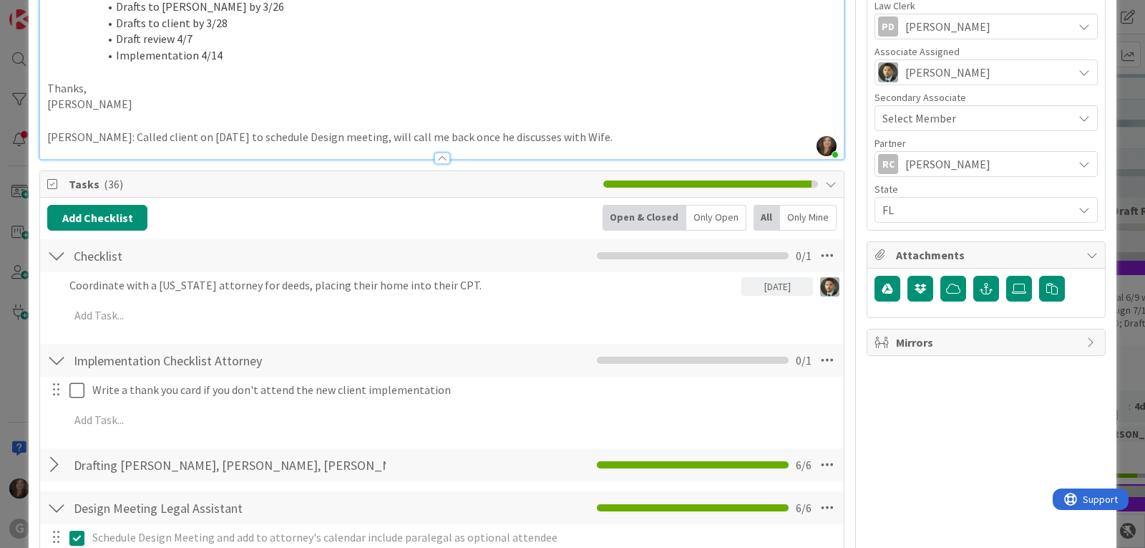
type textarea "x"
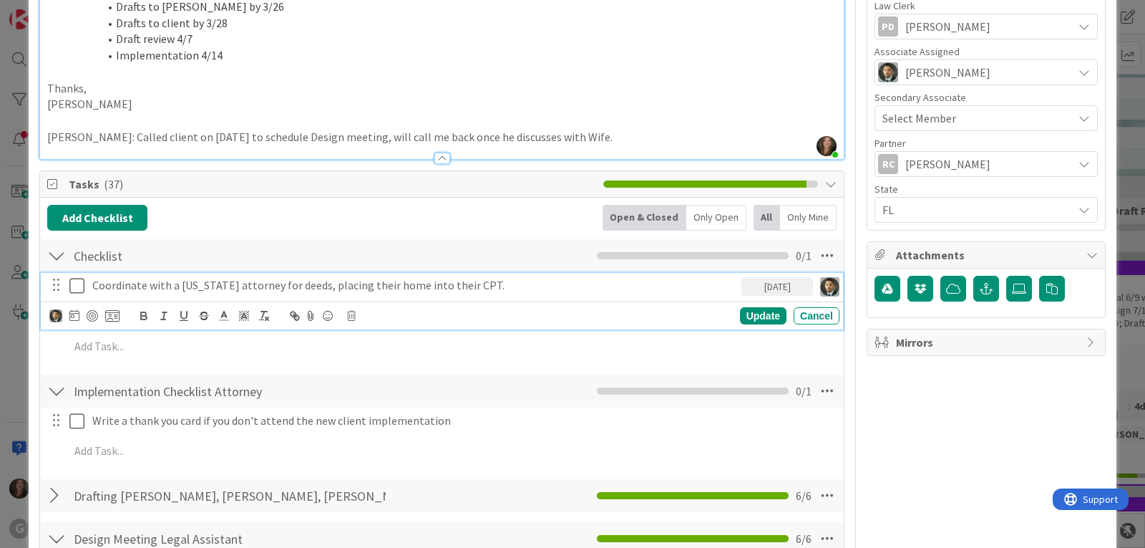
drag, startPoint x: 529, startPoint y: 302, endPoint x: 94, endPoint y: 309, distance: 434.6
click at [94, 293] on p "Coordinate with a [US_STATE] attorney for deeds, placing their home into their …" at bounding box center [414, 285] width 644 height 16
copy p "Coordinate with a [US_STATE] attorney for deeds, placing their home into their …"
click at [527, 293] on p "Coordinate with a [US_STATE] attorney for deeds, placing their home into their …" at bounding box center [414, 285] width 644 height 16
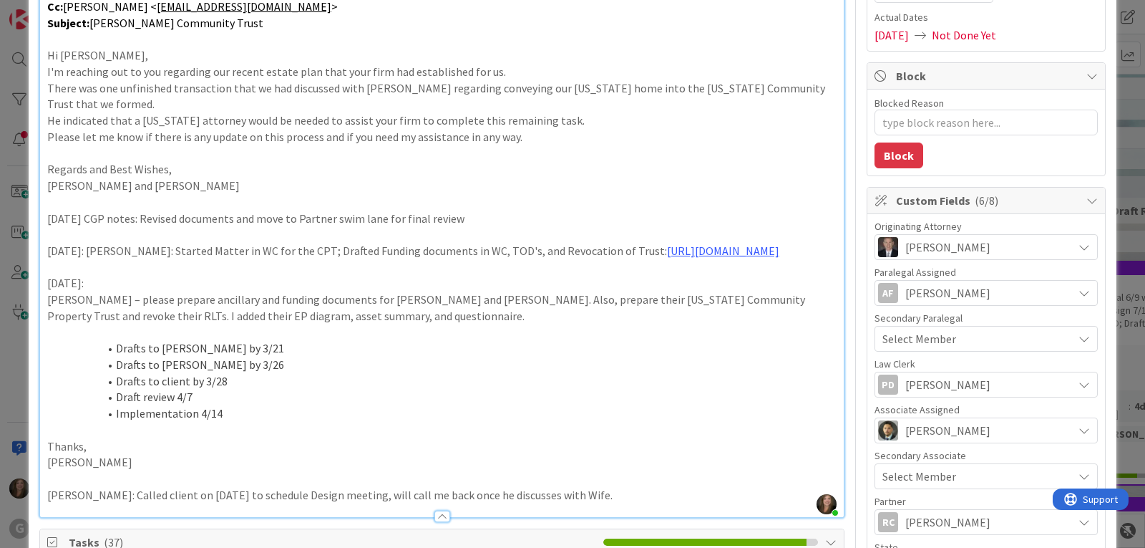
scroll to position [0, 0]
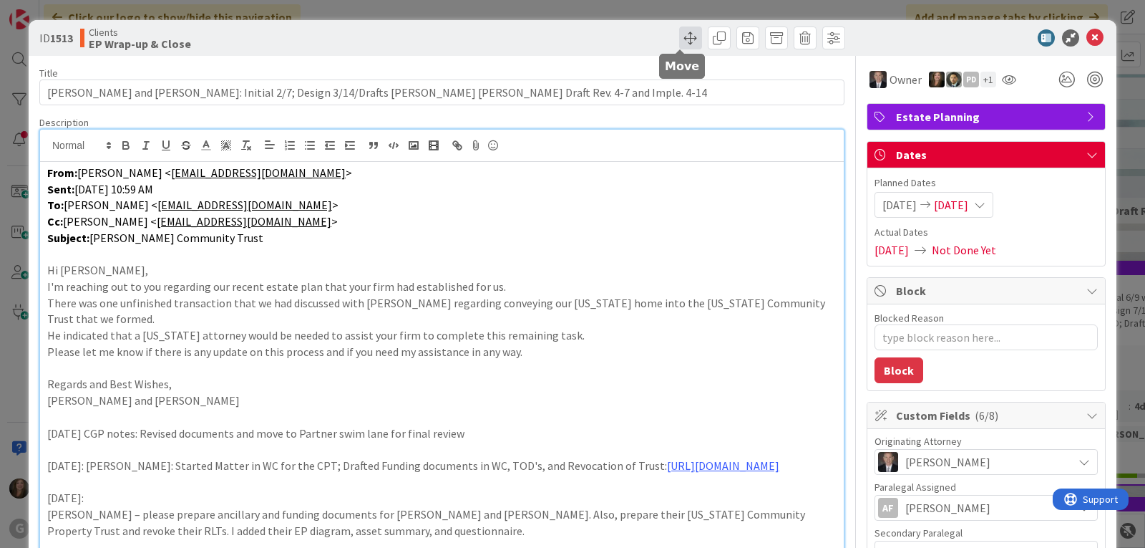
click at [679, 39] on span at bounding box center [690, 37] width 23 height 23
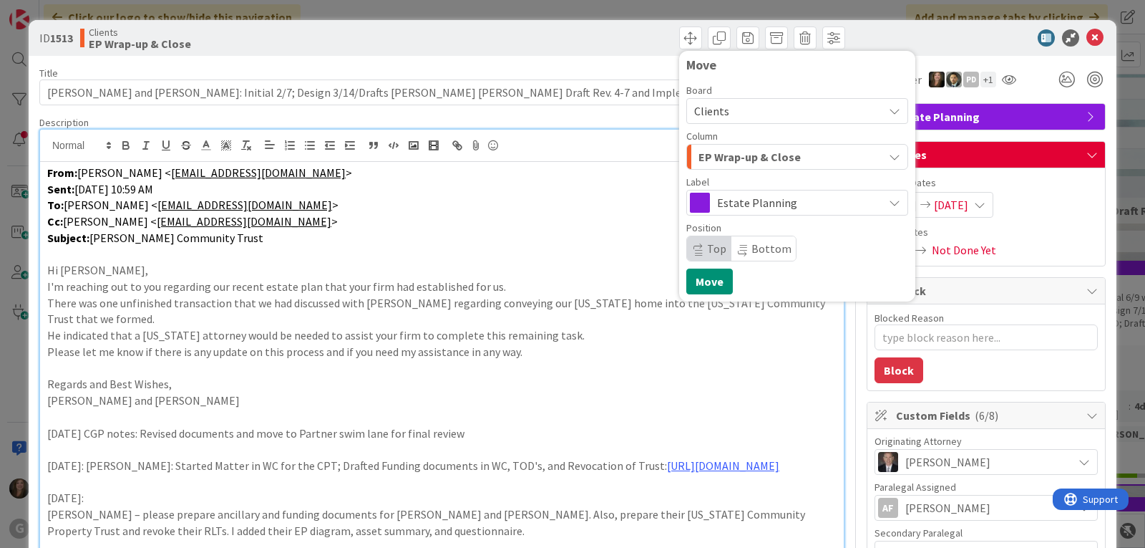
click at [889, 155] on icon "button" at bounding box center [894, 156] width 11 height 11
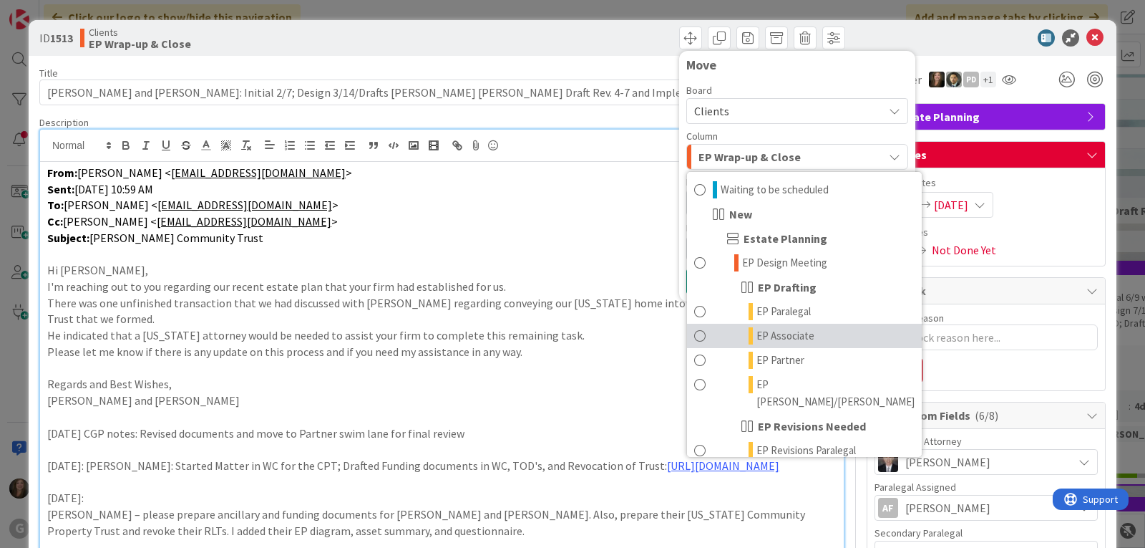
click at [807, 336] on link "EP Associate" at bounding box center [804, 336] width 235 height 24
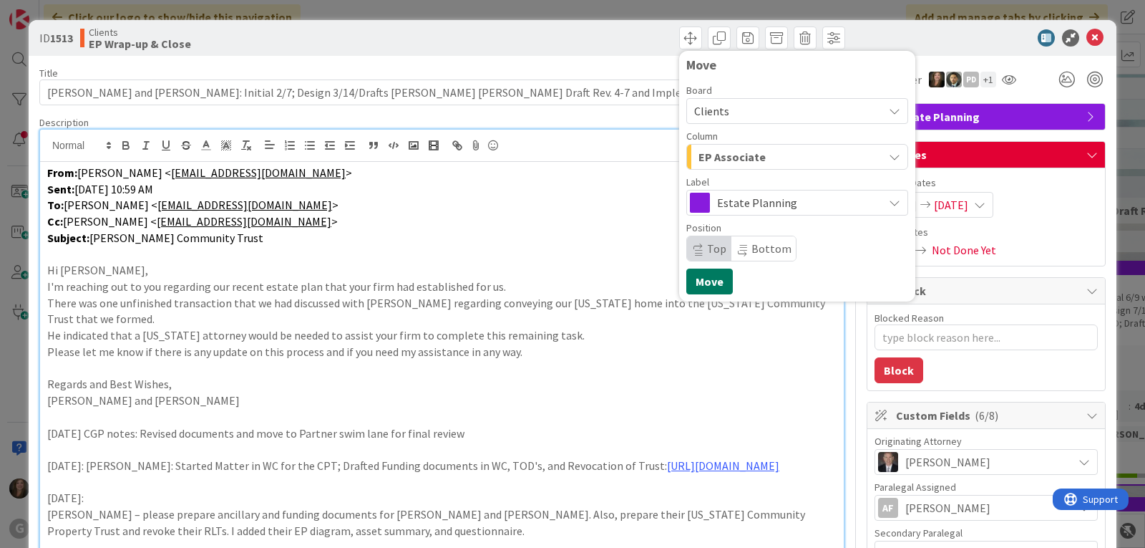
click at [688, 282] on button "Move" at bounding box center [709, 281] width 47 height 26
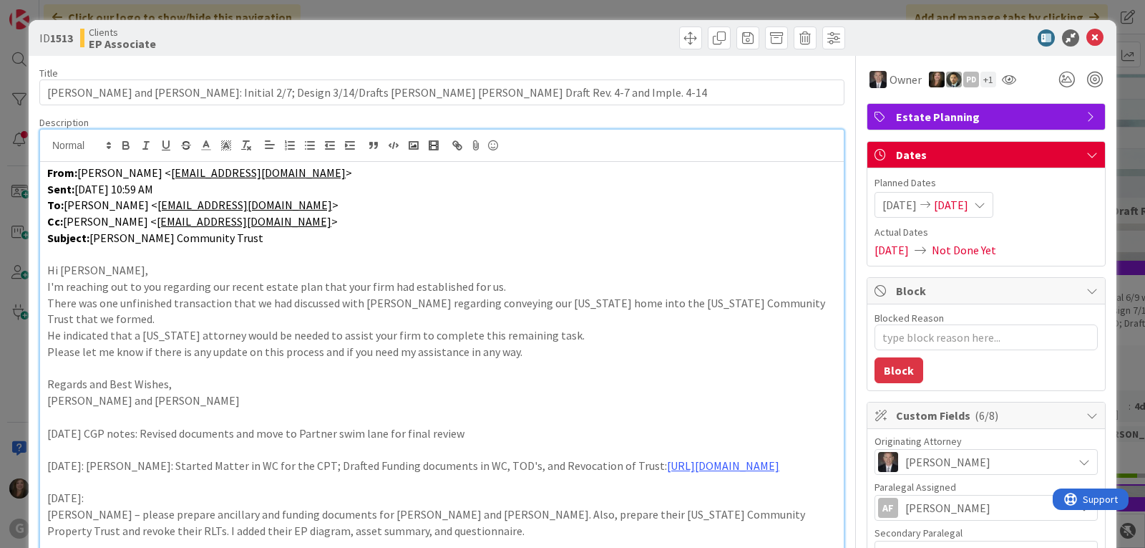
type textarea "x"
click at [1087, 33] on icon at bounding box center [1095, 37] width 17 height 17
